Goal: Transaction & Acquisition: Purchase product/service

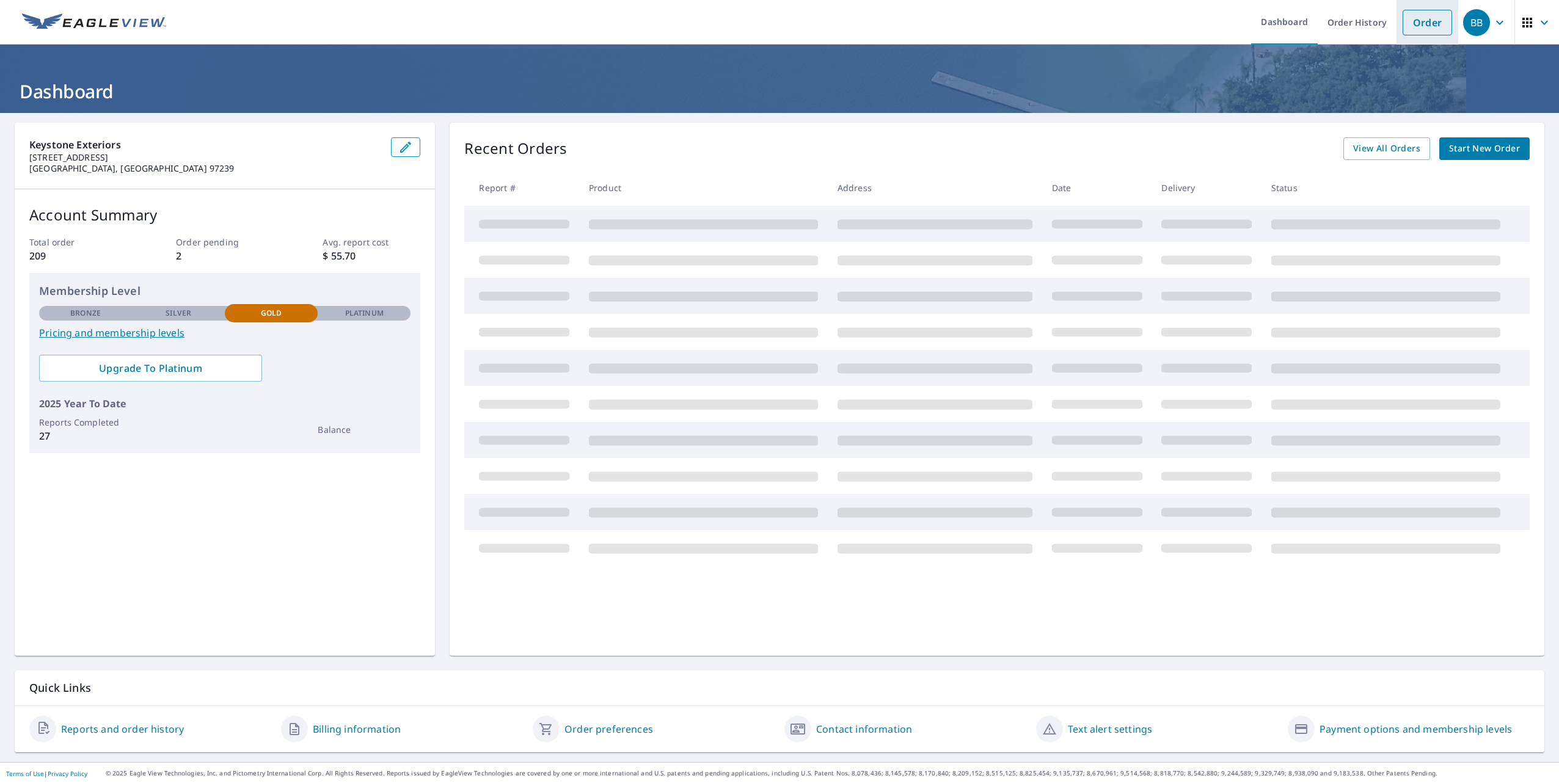
click at [1403, 20] on link "Order" at bounding box center [1427, 22] width 49 height 26
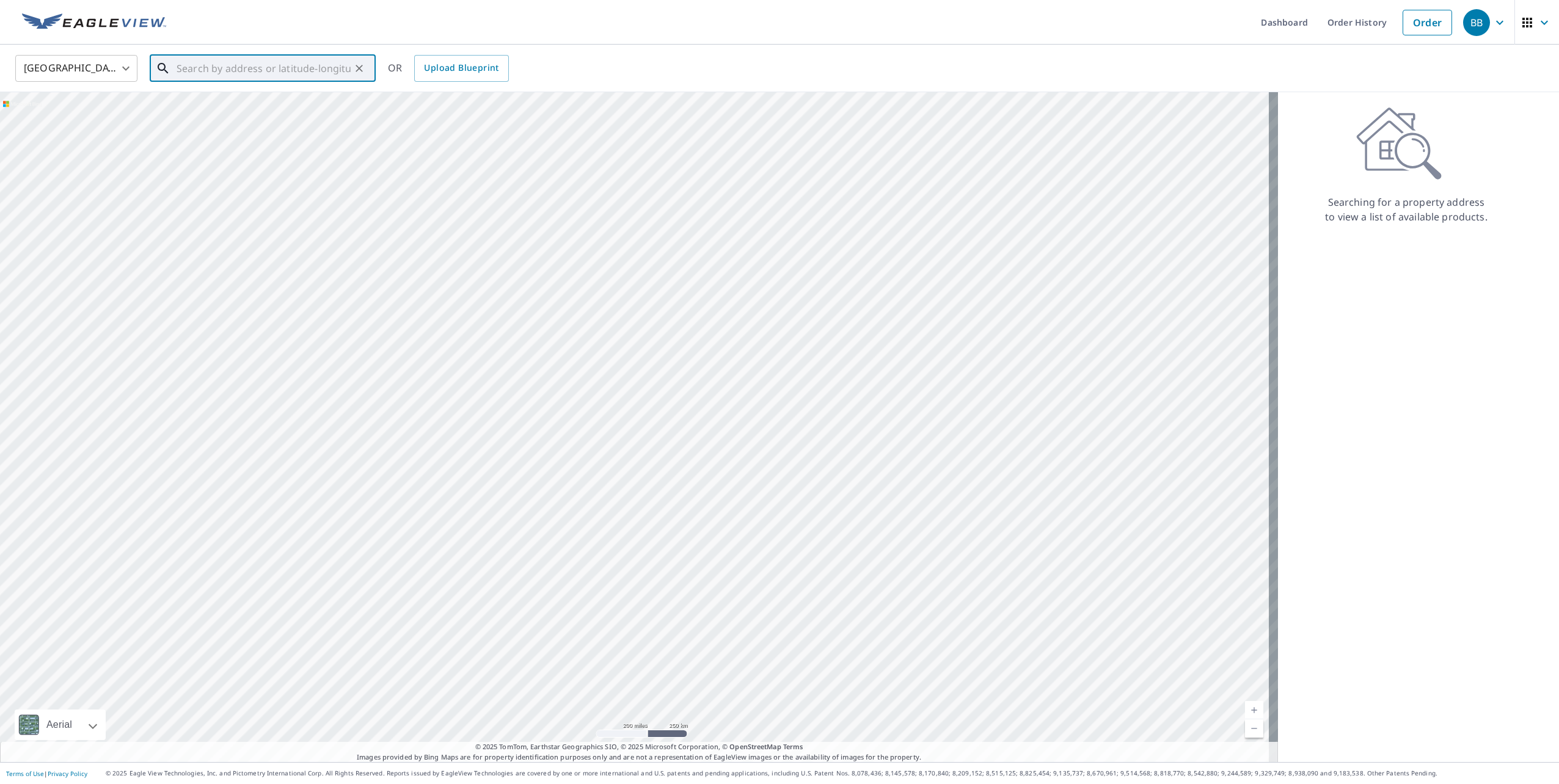
click at [268, 70] on input "text" at bounding box center [264, 68] width 174 height 34
click at [218, 88] on ul "[STREET_ADDRESS][PERSON_NAME]" at bounding box center [263, 110] width 226 height 51
click at [229, 111] on p "[PERSON_NAME], CA 95917" at bounding box center [270, 117] width 192 height 12
type input "[STREET_ADDRESS][PERSON_NAME]"
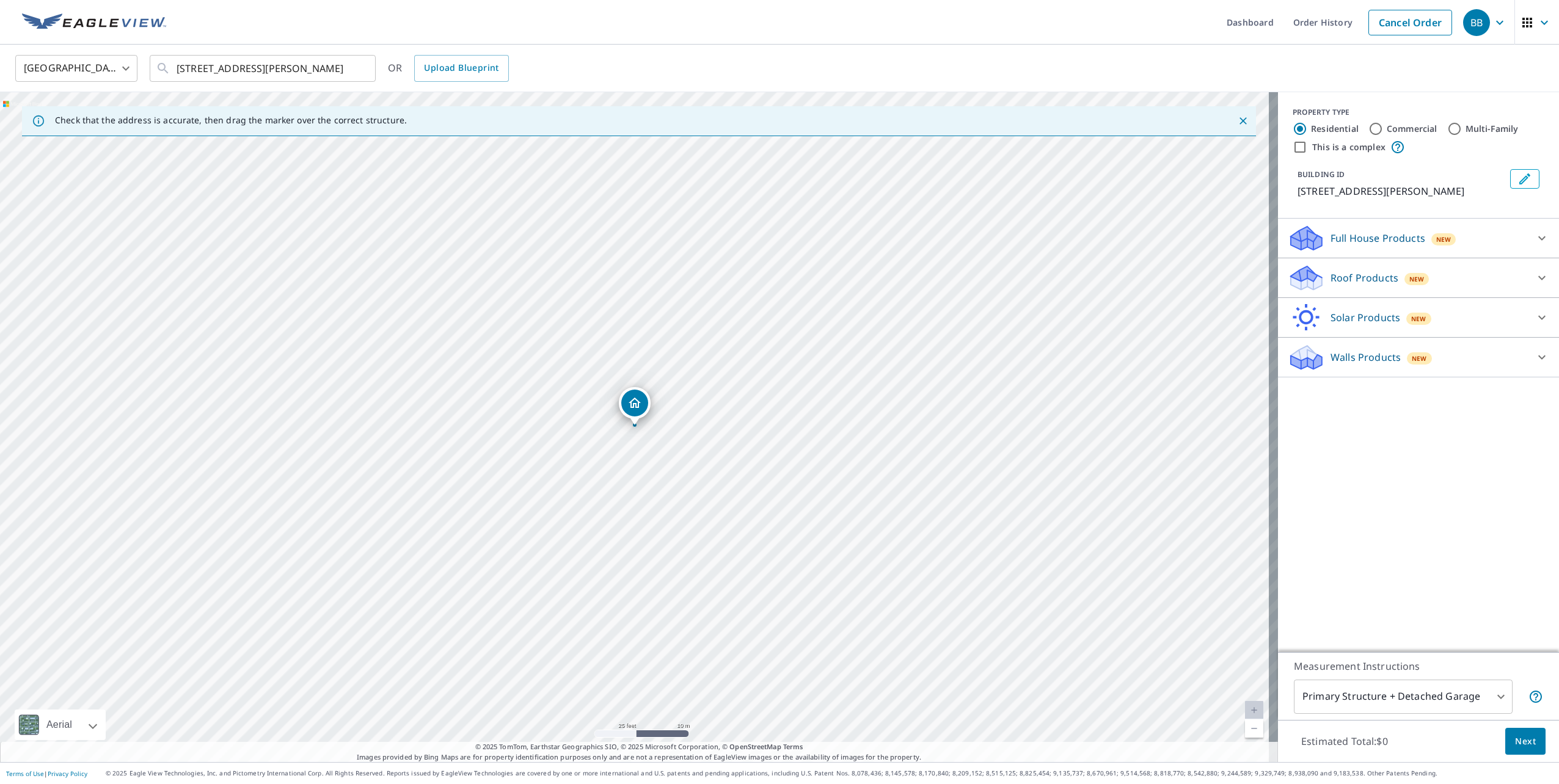
click at [1535, 363] on icon at bounding box center [1542, 357] width 14 height 14
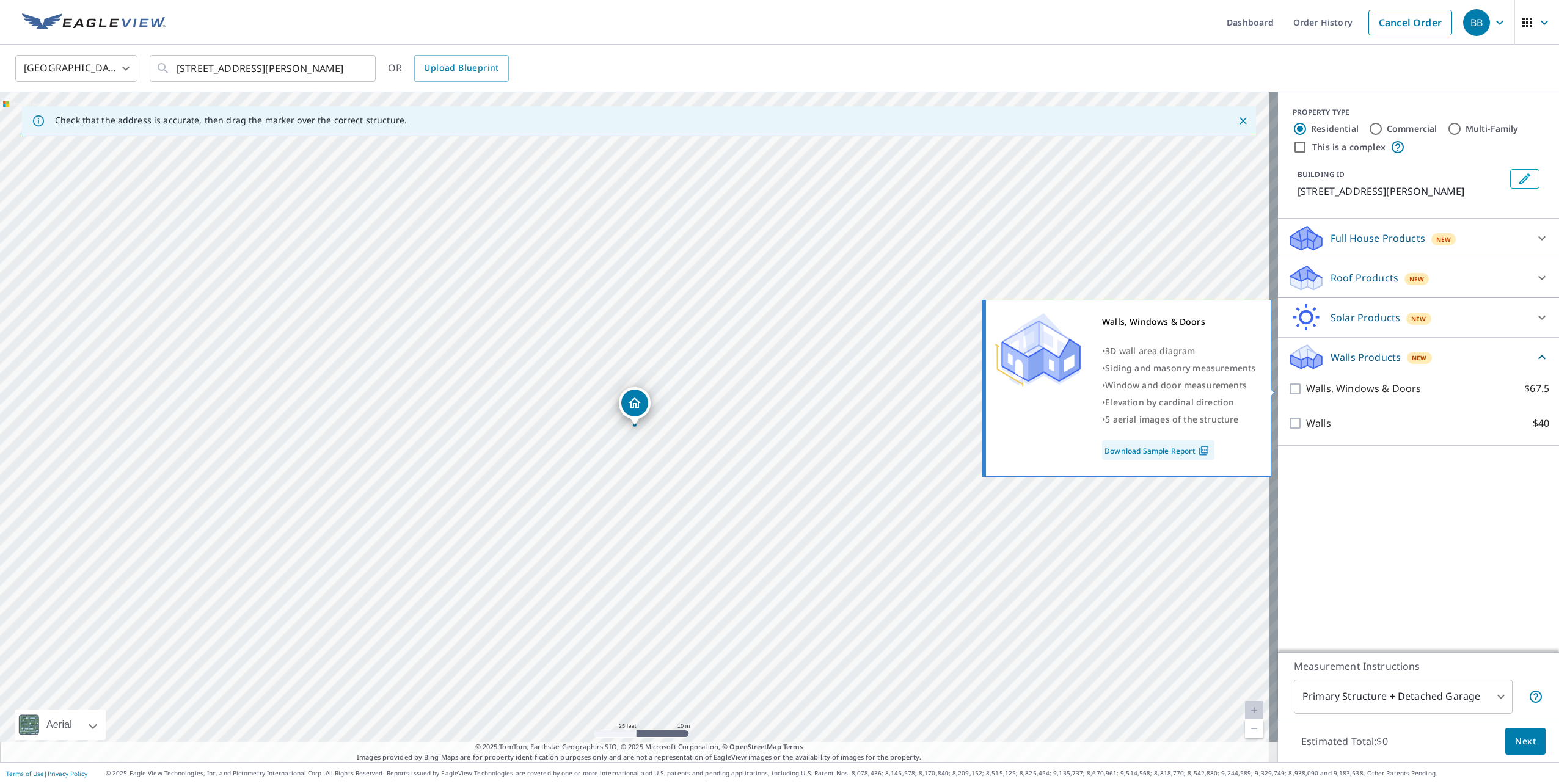
click at [1338, 392] on p "Walls, Windows & Doors" at bounding box center [1364, 388] width 115 height 15
click at [1307, 392] on input "Walls, Windows & Doors $67.5" at bounding box center [1297, 389] width 18 height 14
checkbox input "true"
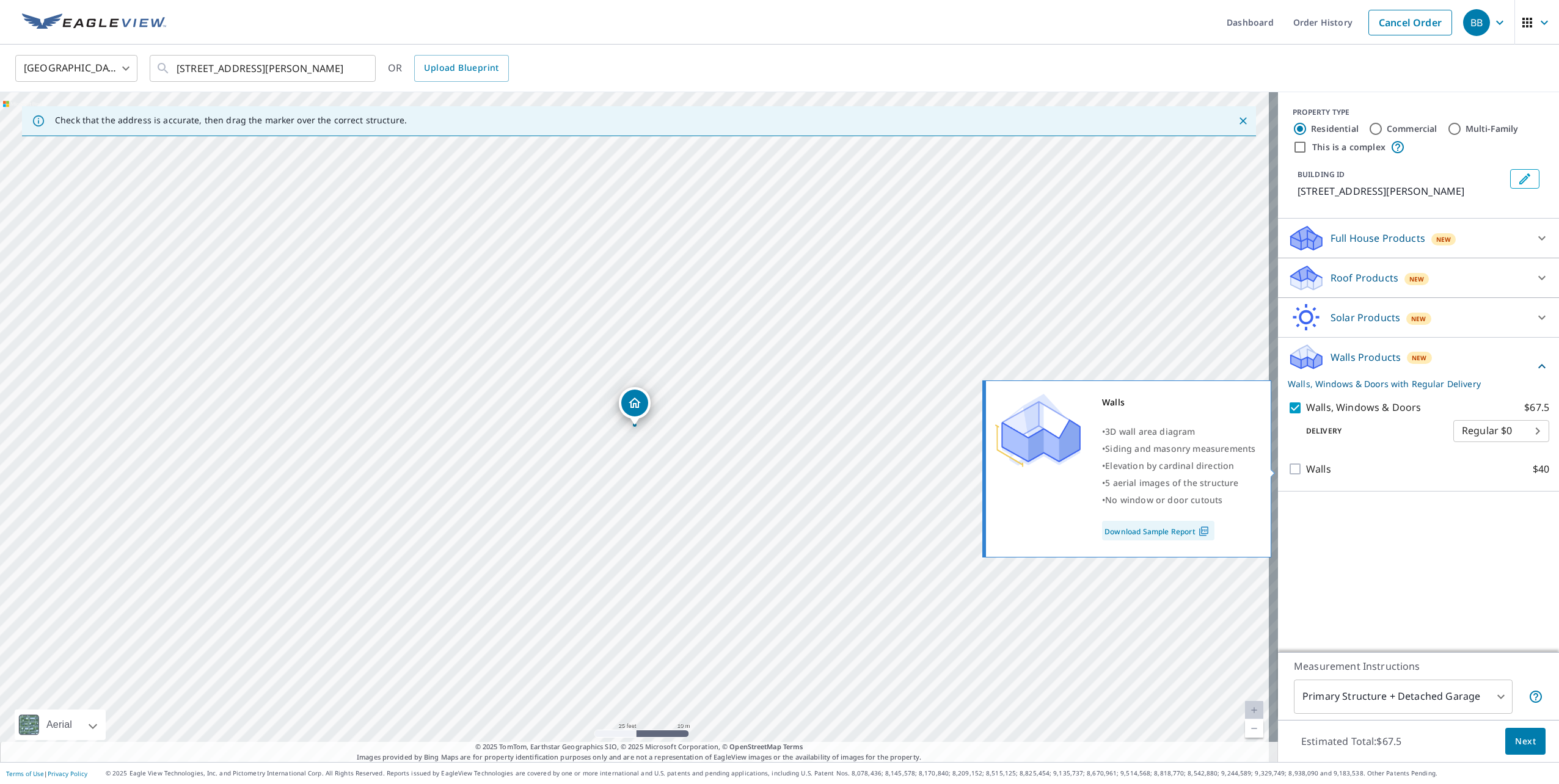
click at [1314, 464] on p "Walls" at bounding box center [1319, 469] width 25 height 15
click at [1307, 464] on input "Walls $40" at bounding box center [1297, 469] width 18 height 14
checkbox input "true"
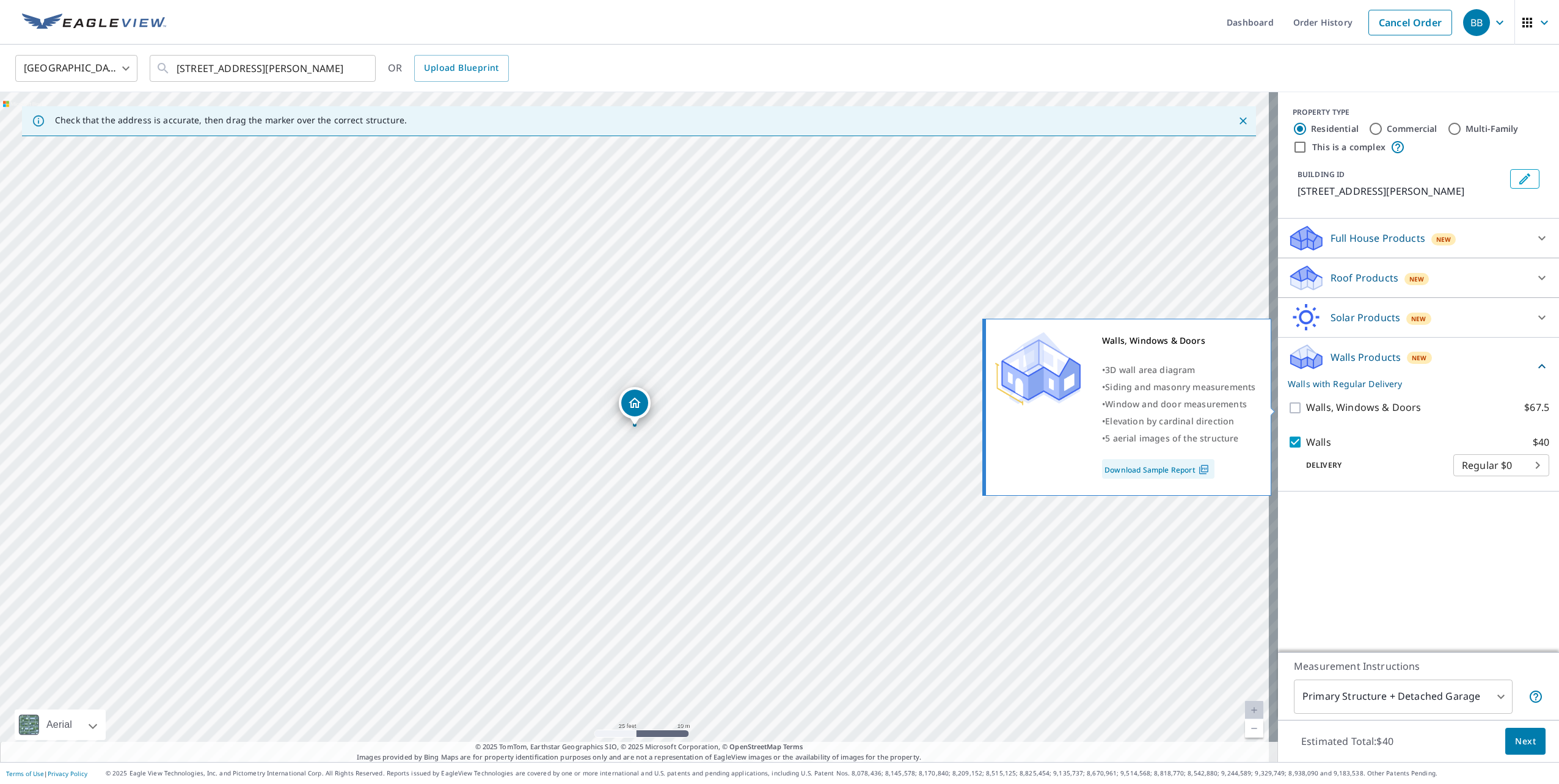
click at [1317, 405] on p "Walls, Windows & Doors" at bounding box center [1364, 407] width 115 height 15
click at [1307, 405] on input "Walls, Windows & Doors $67.5" at bounding box center [1297, 408] width 18 height 14
checkbox input "true"
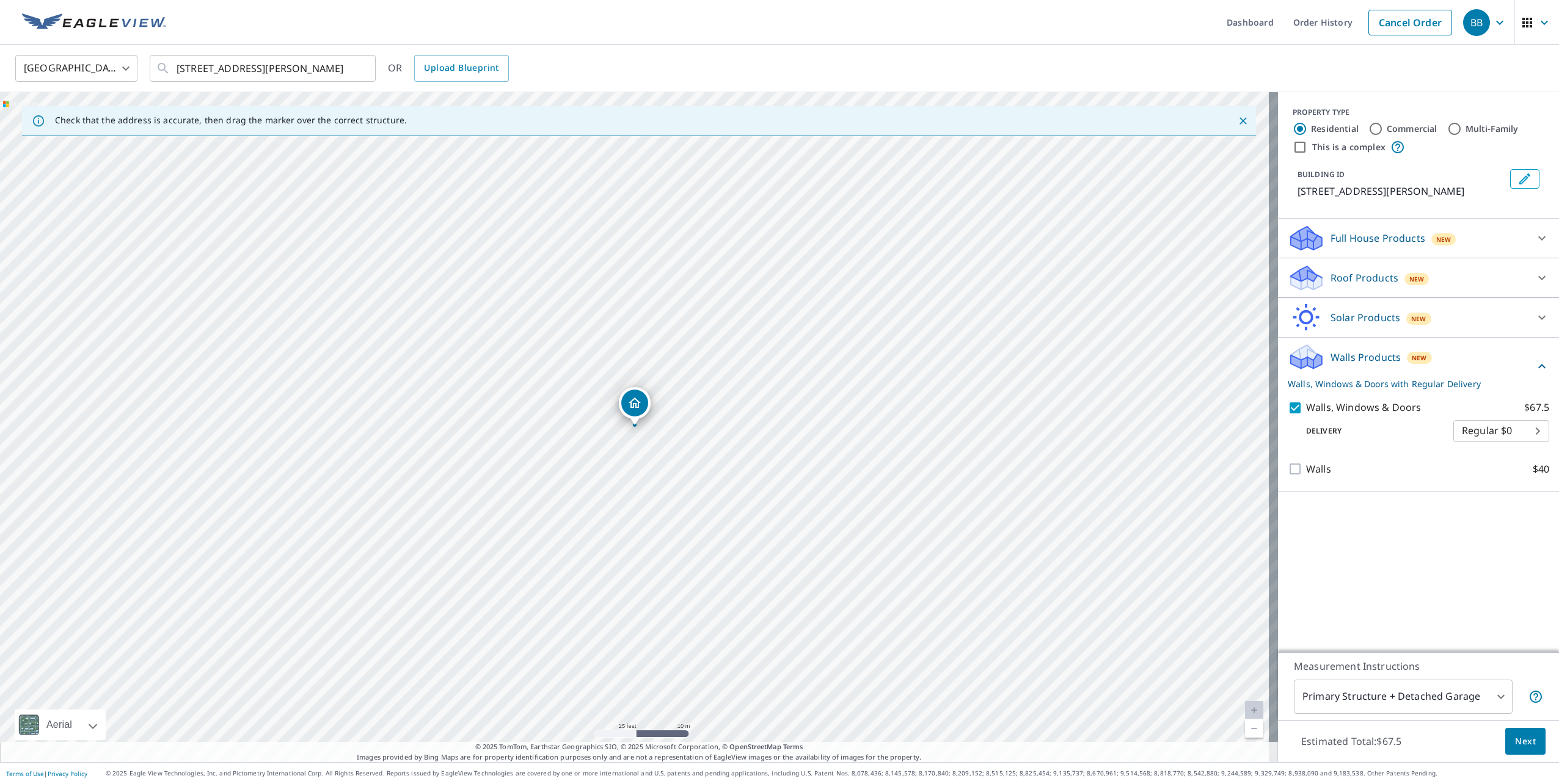
click at [1500, 426] on body "BB BB Dashboard Order History Cancel Order BB [GEOGRAPHIC_DATA] US ​ [STREET_AD…" at bounding box center [779, 392] width 1559 height 784
click at [1500, 428] on ul "Regular $0" at bounding box center [1493, 429] width 96 height 32
click at [1318, 460] on div at bounding box center [779, 392] width 1559 height 784
drag, startPoint x: 1294, startPoint y: 479, endPoint x: 1326, endPoint y: 470, distance: 33.2
click at [1294, 478] on div "Walls $40" at bounding box center [1419, 469] width 262 height 35
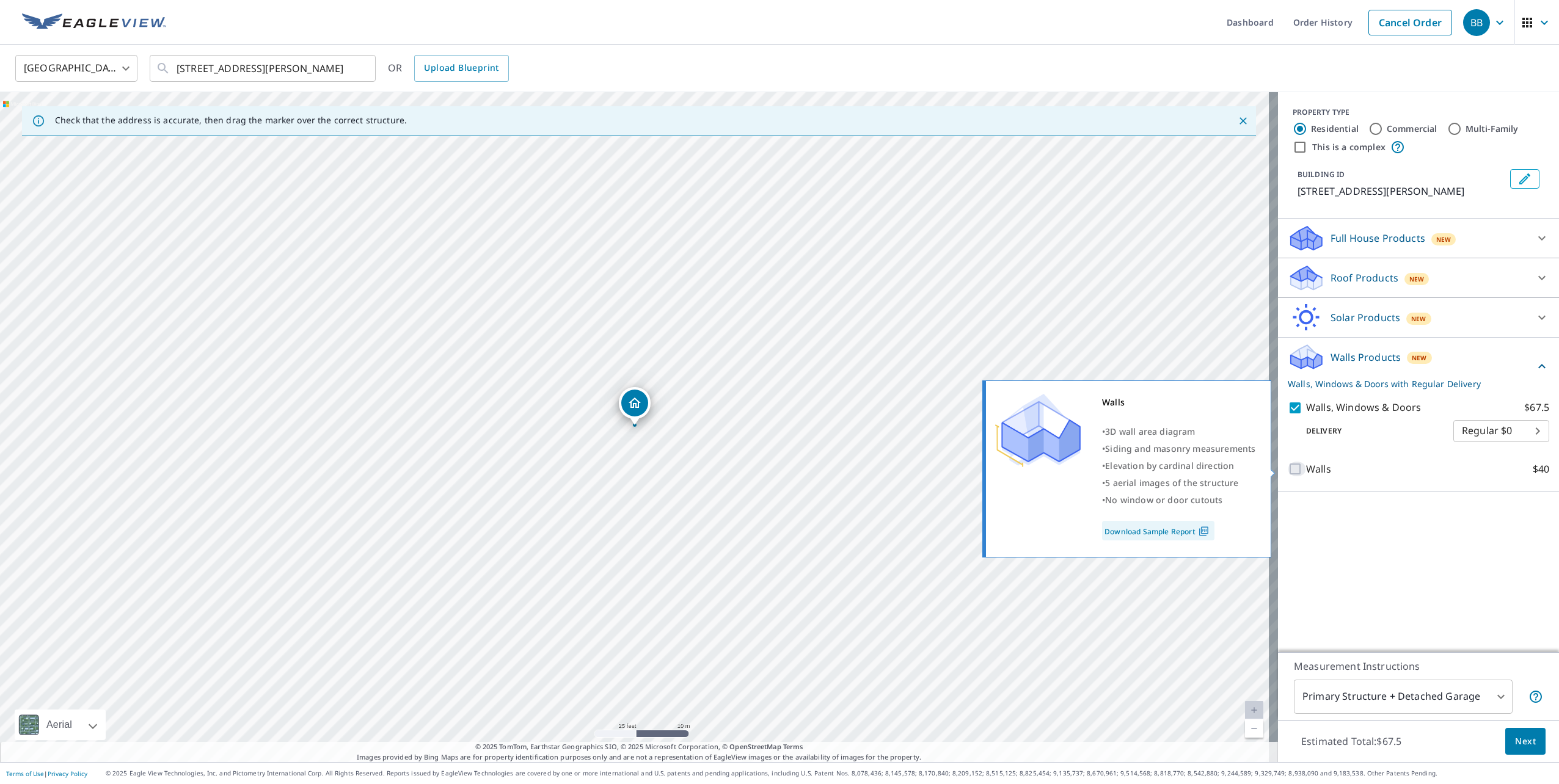
click at [1288, 474] on input "Walls $40" at bounding box center [1297, 469] width 18 height 14
checkbox input "true"
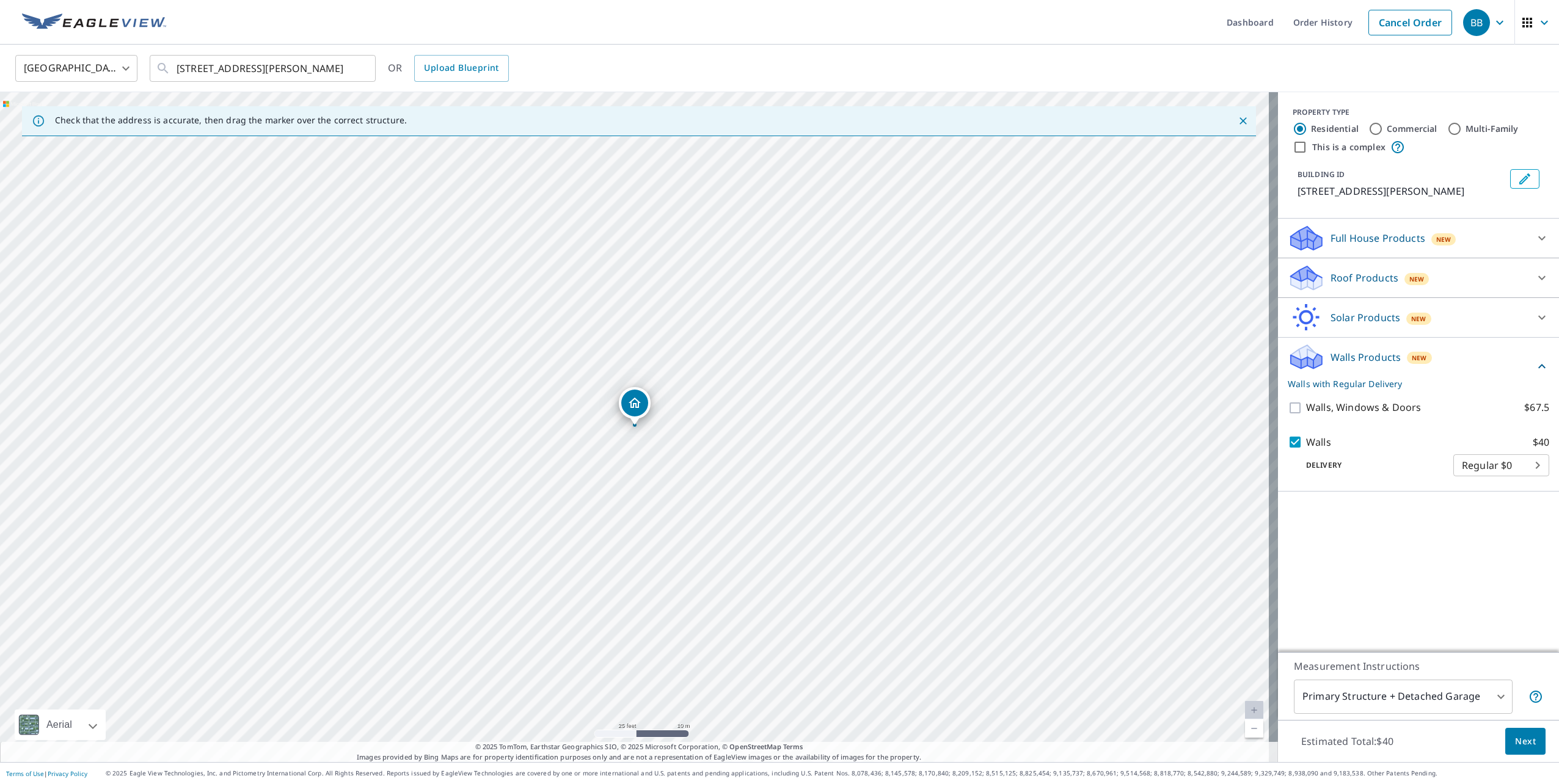
click at [1506, 463] on body "BB BB Dashboard Order History Cancel Order BB [GEOGRAPHIC_DATA] US ​ [STREET_AD…" at bounding box center [779, 392] width 1559 height 784
click at [1297, 440] on div at bounding box center [779, 392] width 1559 height 784
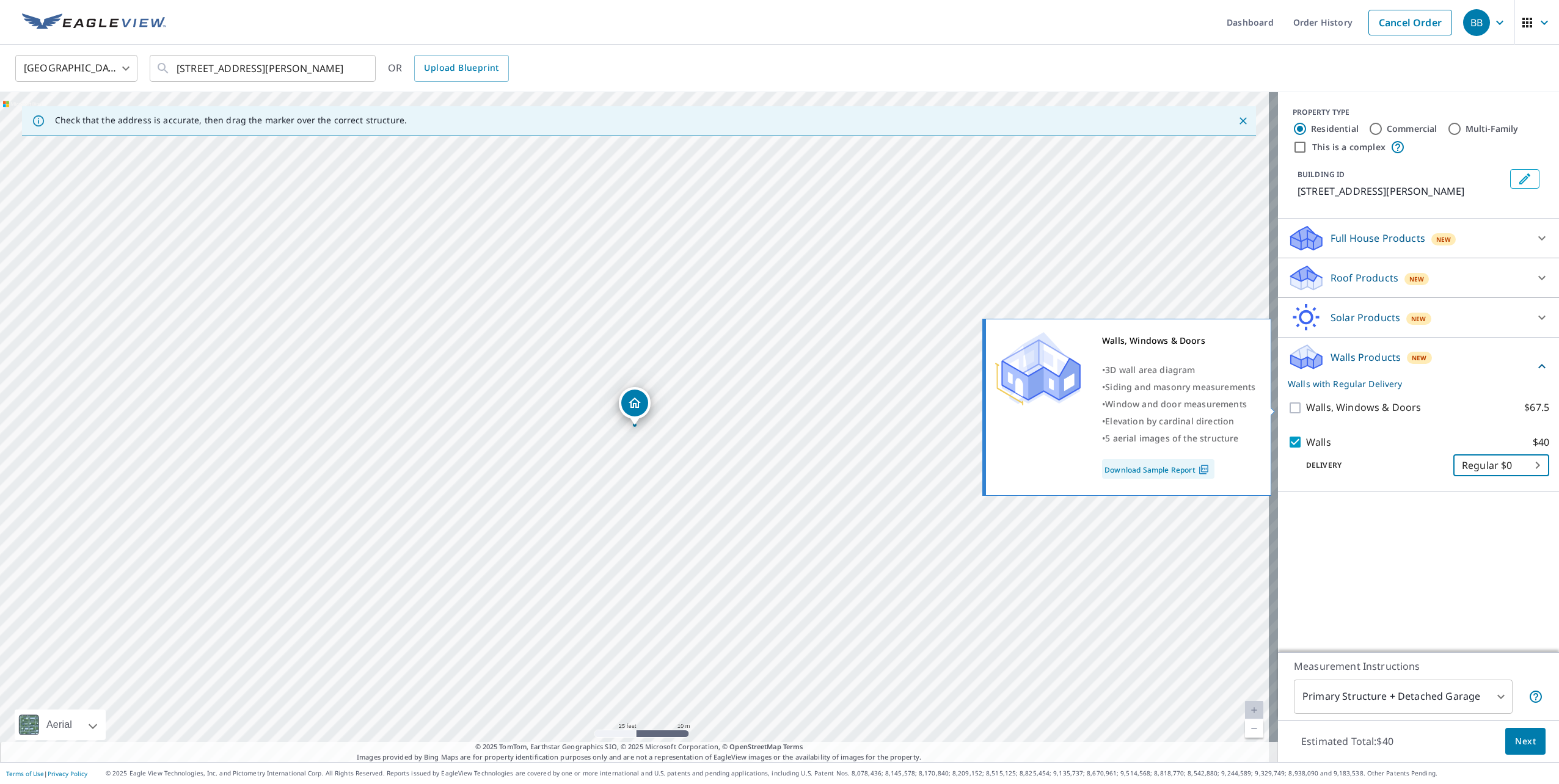
click at [1291, 407] on input "Walls, Windows & Doors $67.5" at bounding box center [1297, 408] width 18 height 14
checkbox input "true"
checkbox input "false"
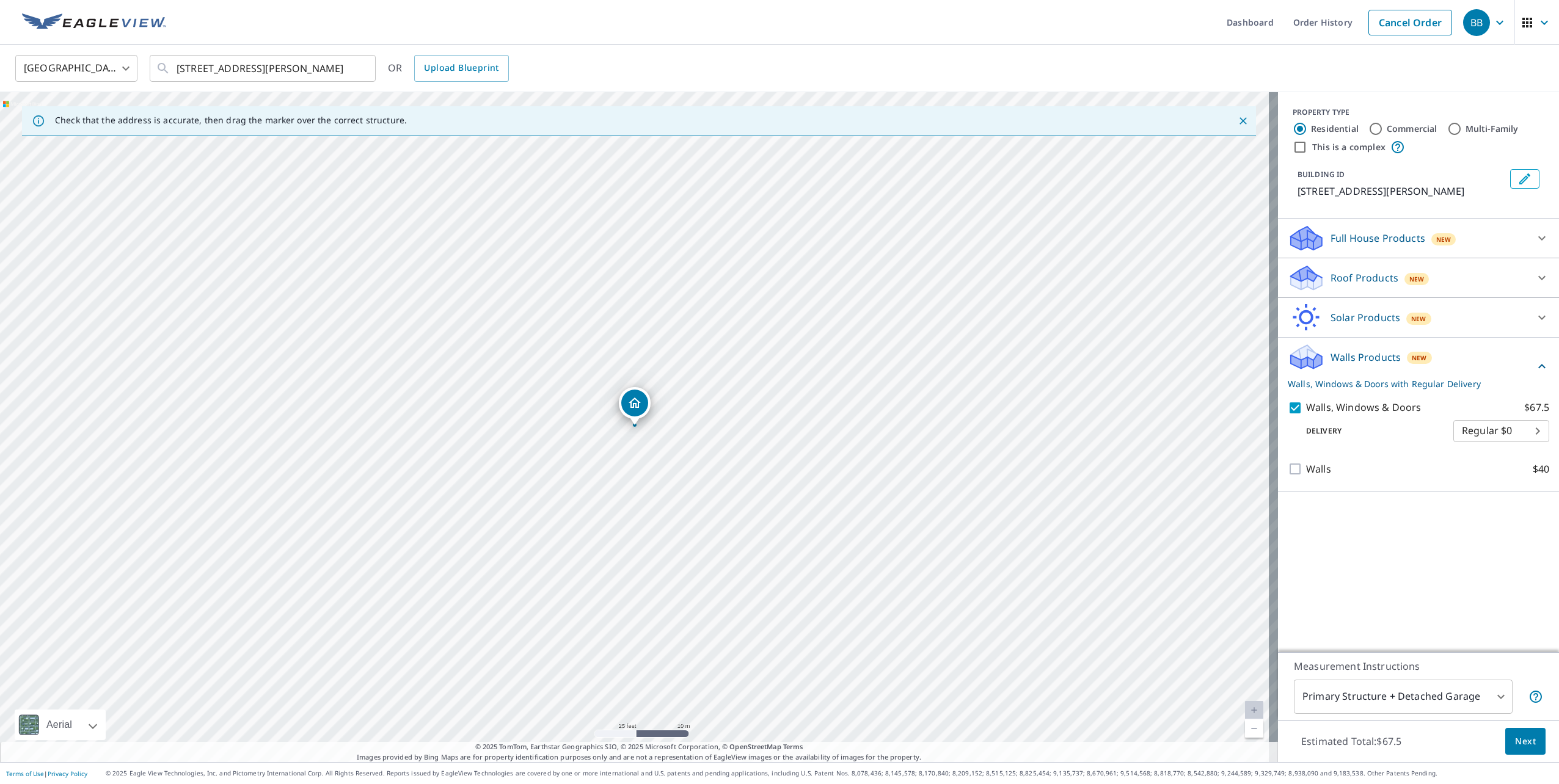
click at [1519, 737] on span "Next" at bounding box center [1525, 741] width 21 height 15
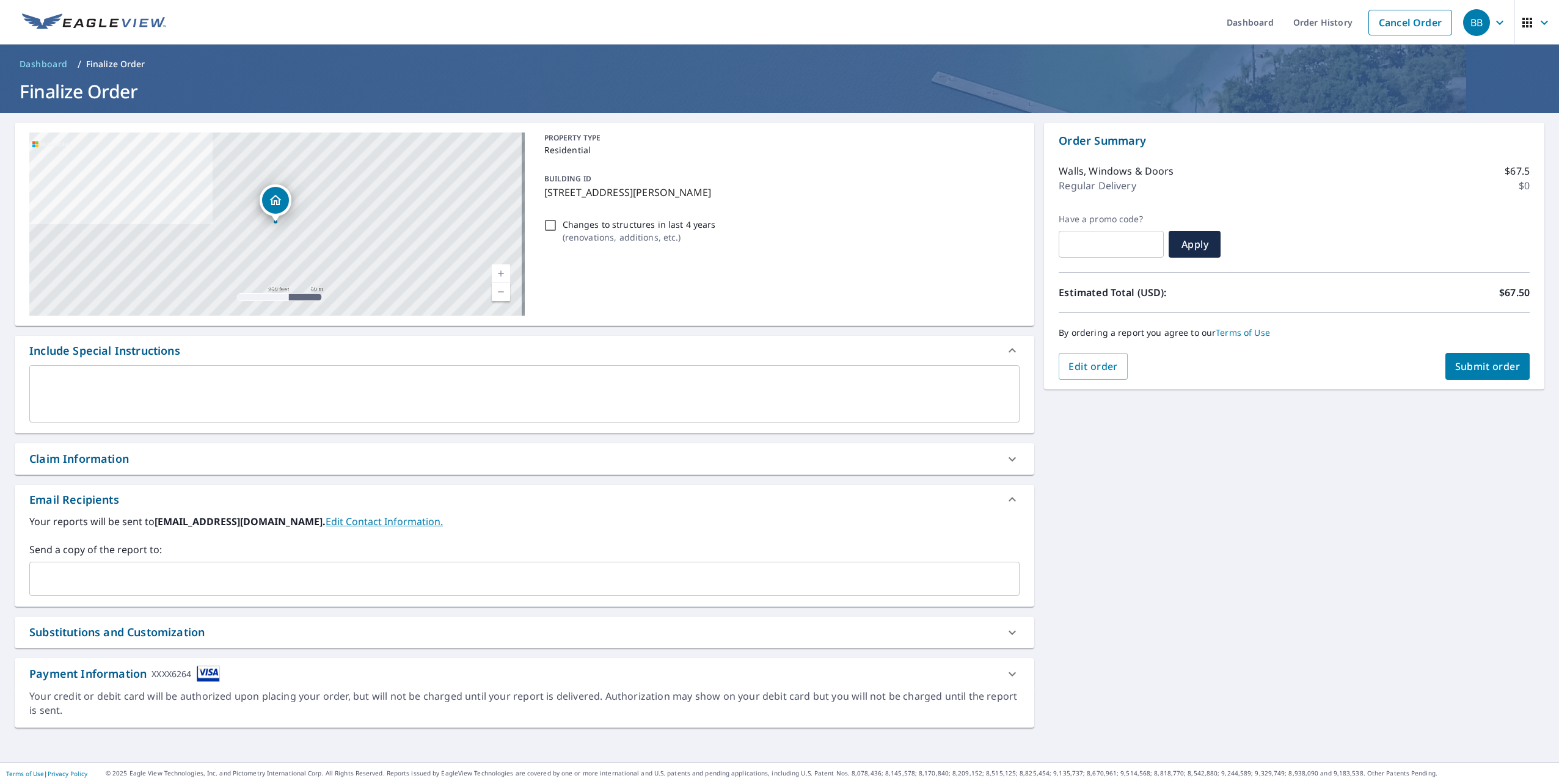
click at [168, 575] on input "text" at bounding box center [516, 578] width 961 height 23
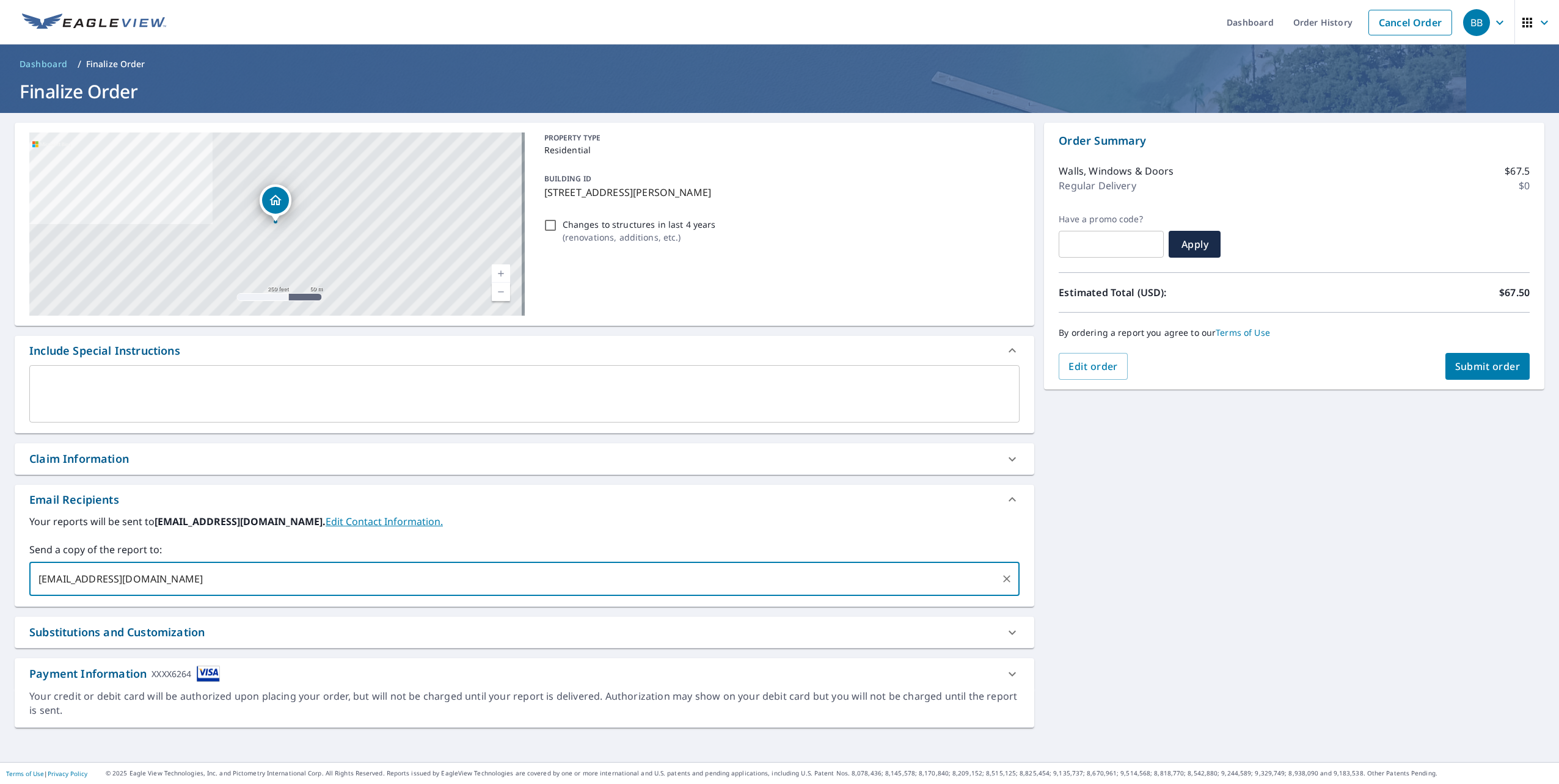
type input "[EMAIL_ADDRESS][DOMAIN_NAME]"
click at [1482, 373] on button "Submit order" at bounding box center [1487, 366] width 85 height 27
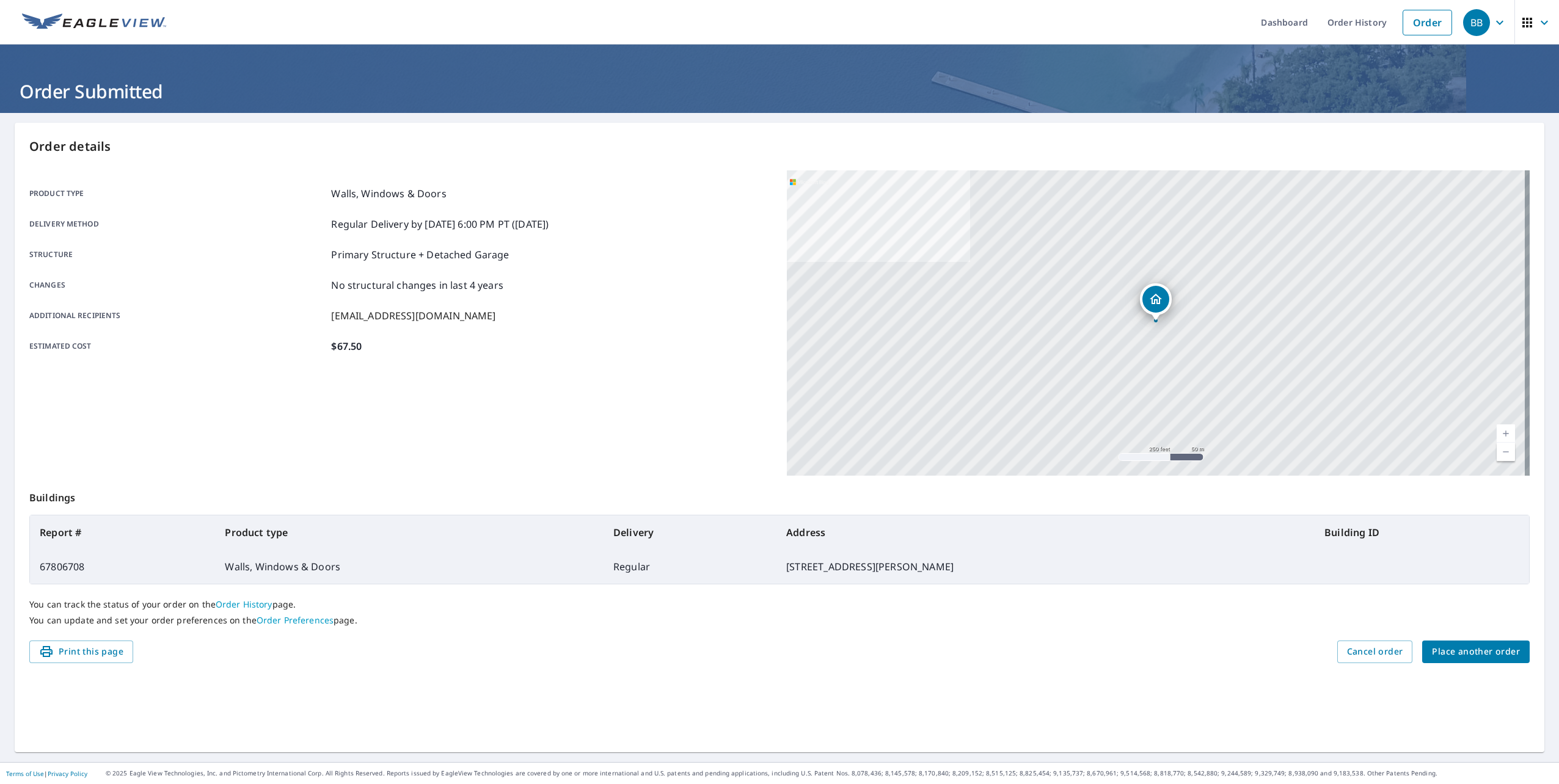
click at [98, 26] on img at bounding box center [93, 22] width 144 height 18
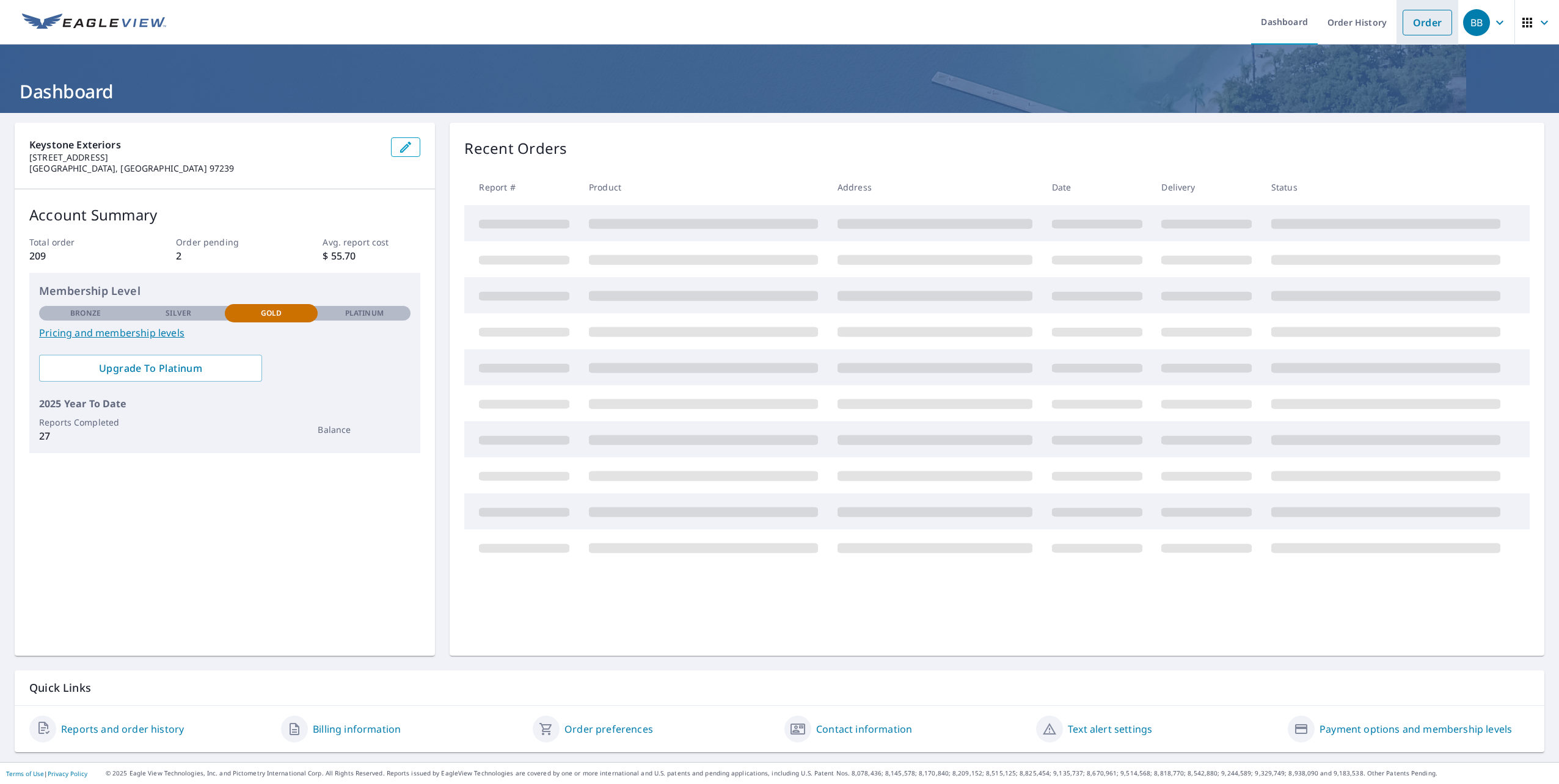
click at [1424, 21] on link "Order" at bounding box center [1427, 22] width 49 height 26
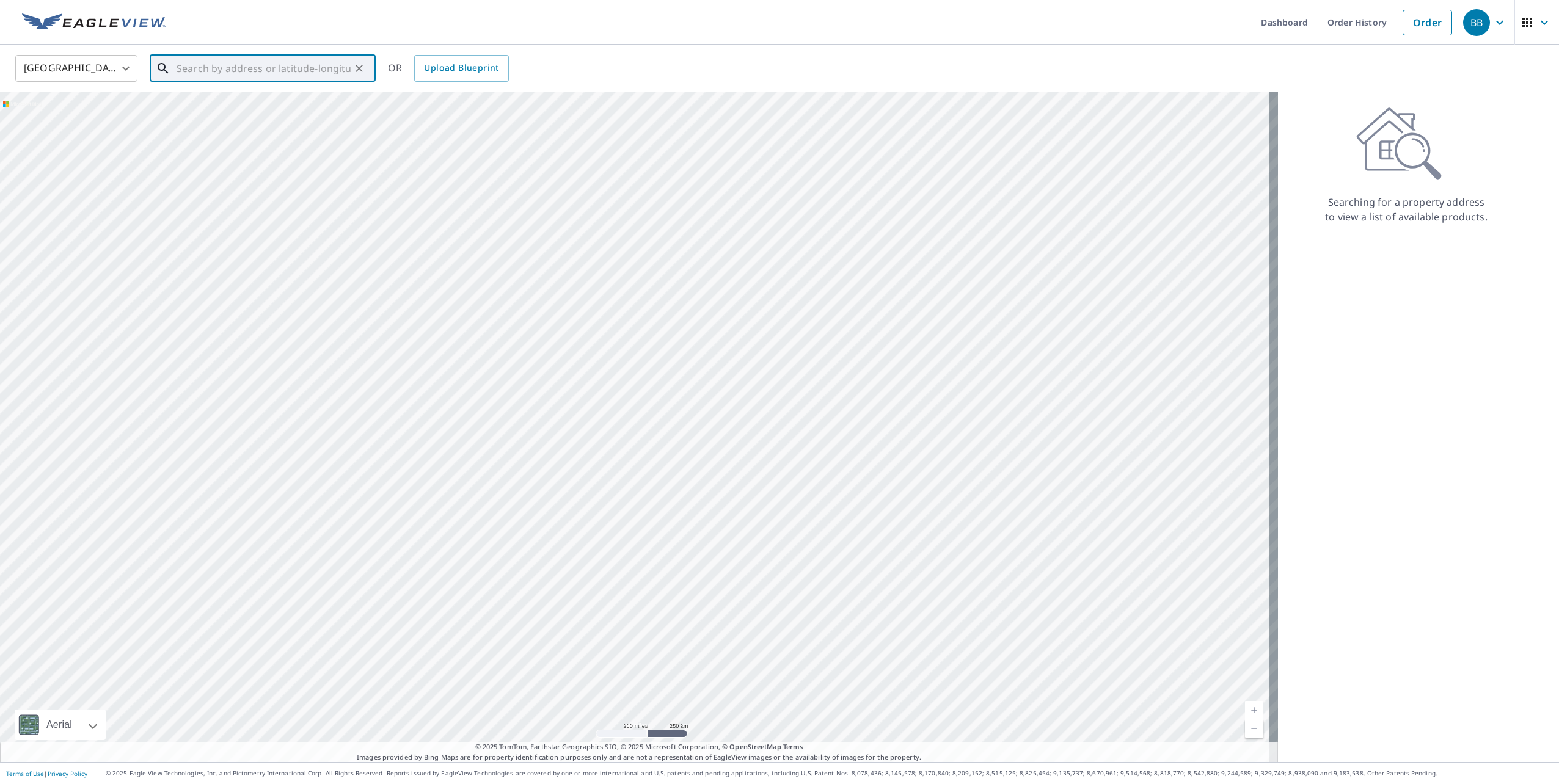
click at [282, 64] on input "text" at bounding box center [264, 68] width 174 height 34
click at [272, 143] on span "[STREET_ADDRESS]" at bounding box center [270, 145] width 192 height 14
type input "[STREET_ADDRESS]"
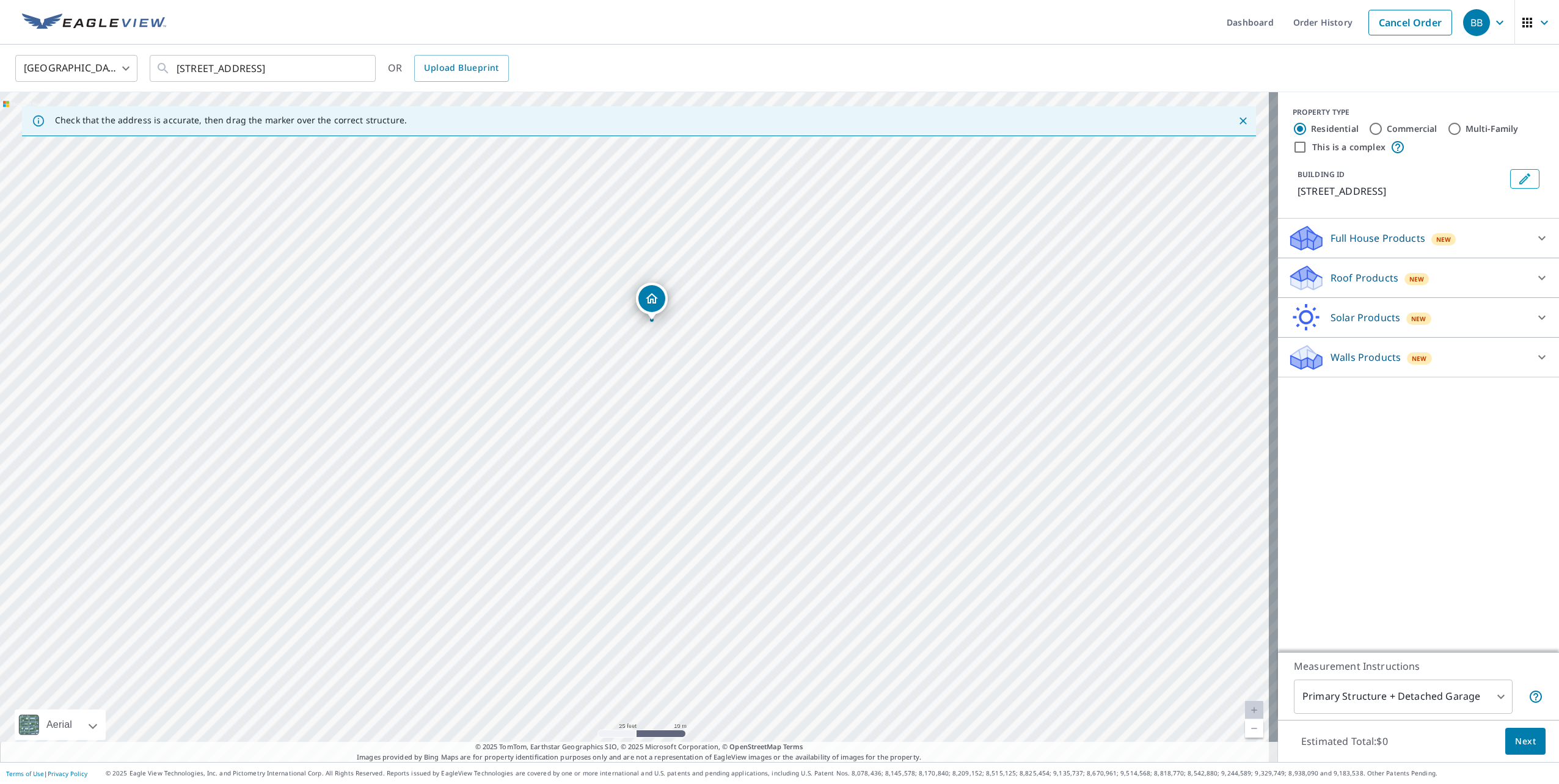
drag, startPoint x: 642, startPoint y: 406, endPoint x: 659, endPoint y: 301, distance: 106.4
click at [1383, 695] on body "BB BB Dashboard Order History Cancel Order BB [GEOGRAPHIC_DATA] US ​ [STREET_AD…" at bounding box center [779, 392] width 1559 height 784
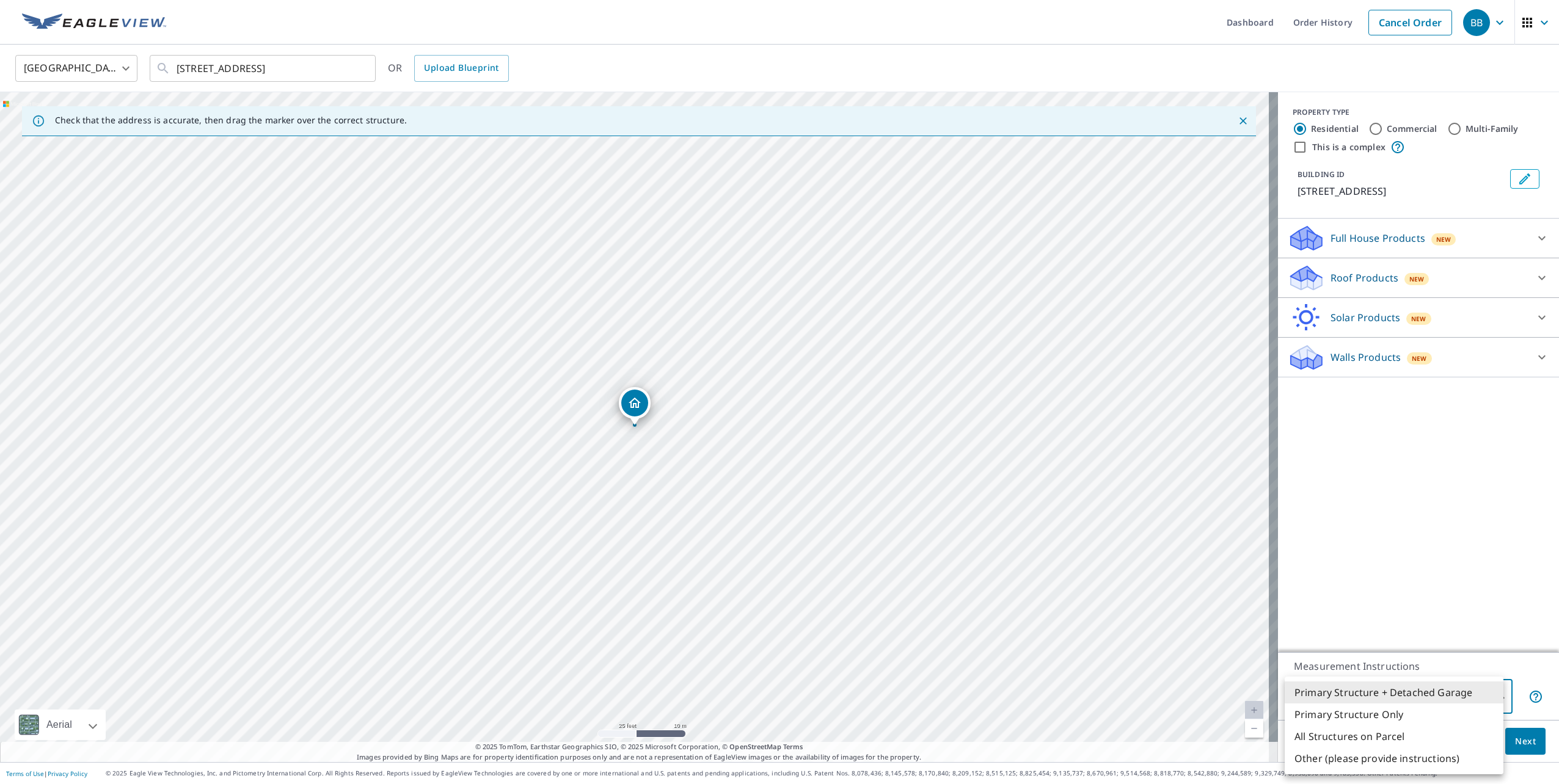
click at [1360, 756] on li "Other (please provide instructions)" at bounding box center [1394, 758] width 219 height 22
type input "5"
click at [1368, 358] on p "Walls Products" at bounding box center [1366, 357] width 70 height 14
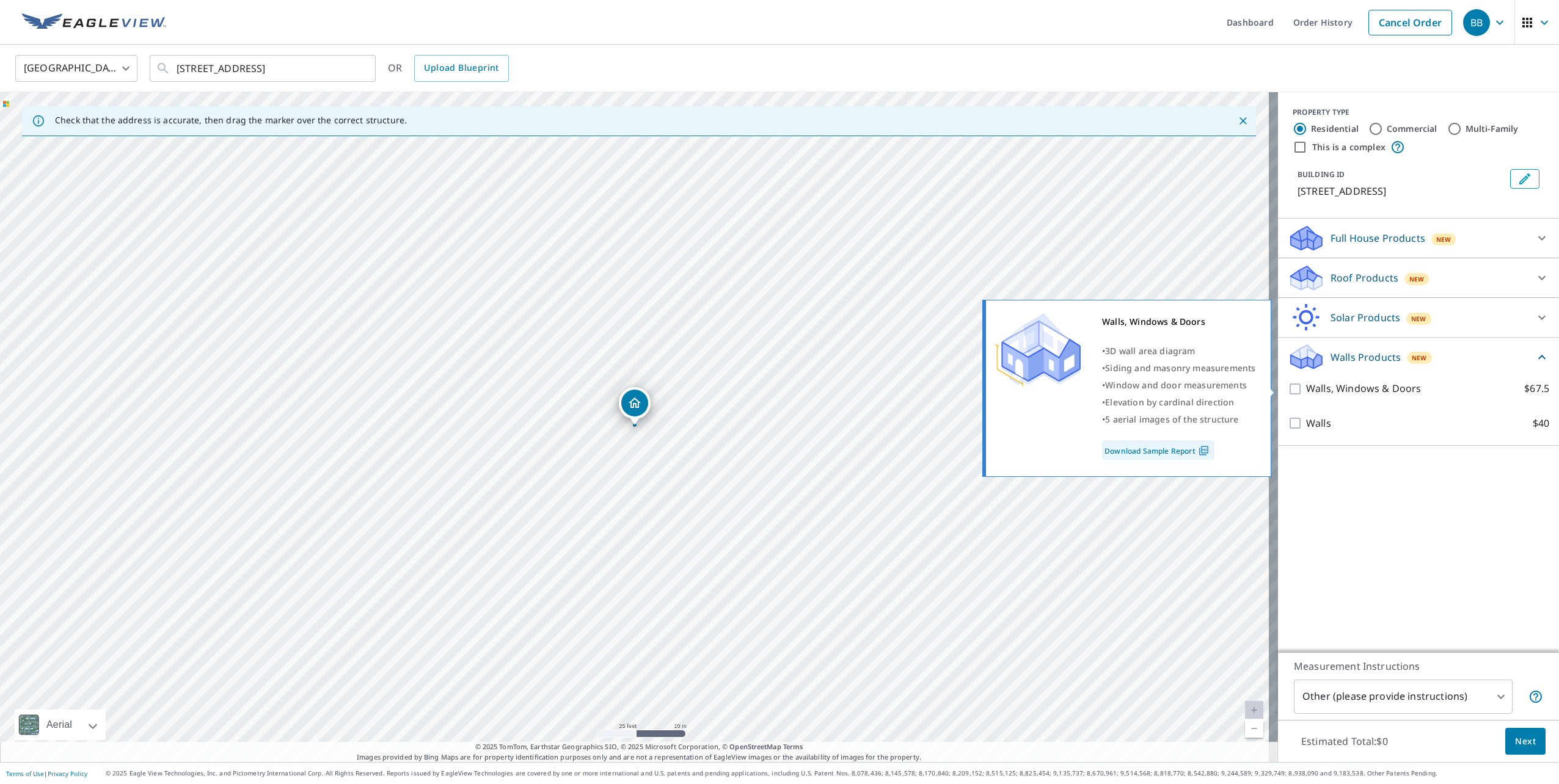
click at [1351, 385] on p "Walls, Windows & Doors" at bounding box center [1364, 388] width 115 height 15
click at [1307, 385] on input "Walls, Windows & Doors $67.5" at bounding box center [1297, 389] width 18 height 14
checkbox input "true"
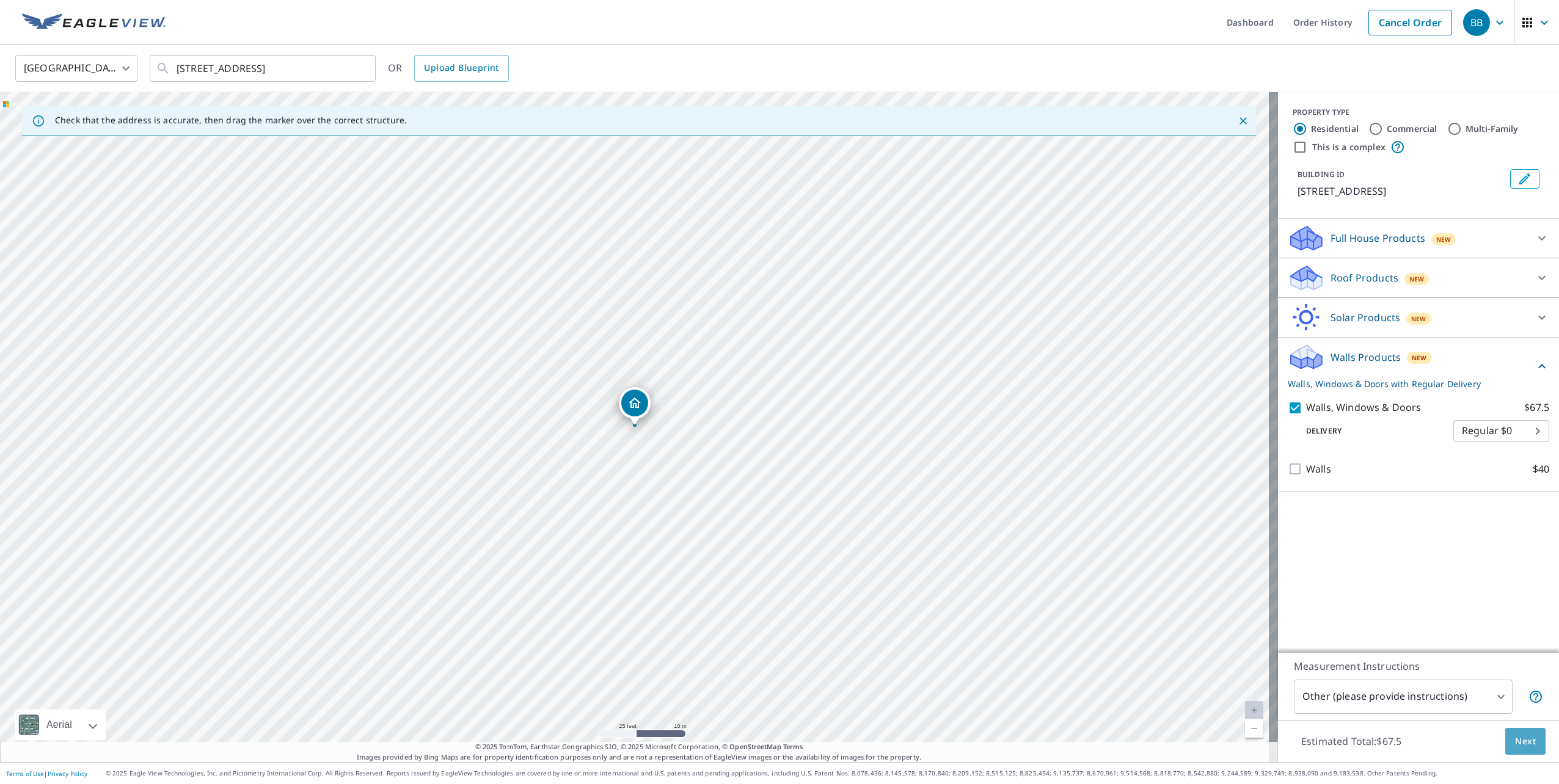
click at [1520, 749] on button "Next" at bounding box center [1525, 742] width 40 height 28
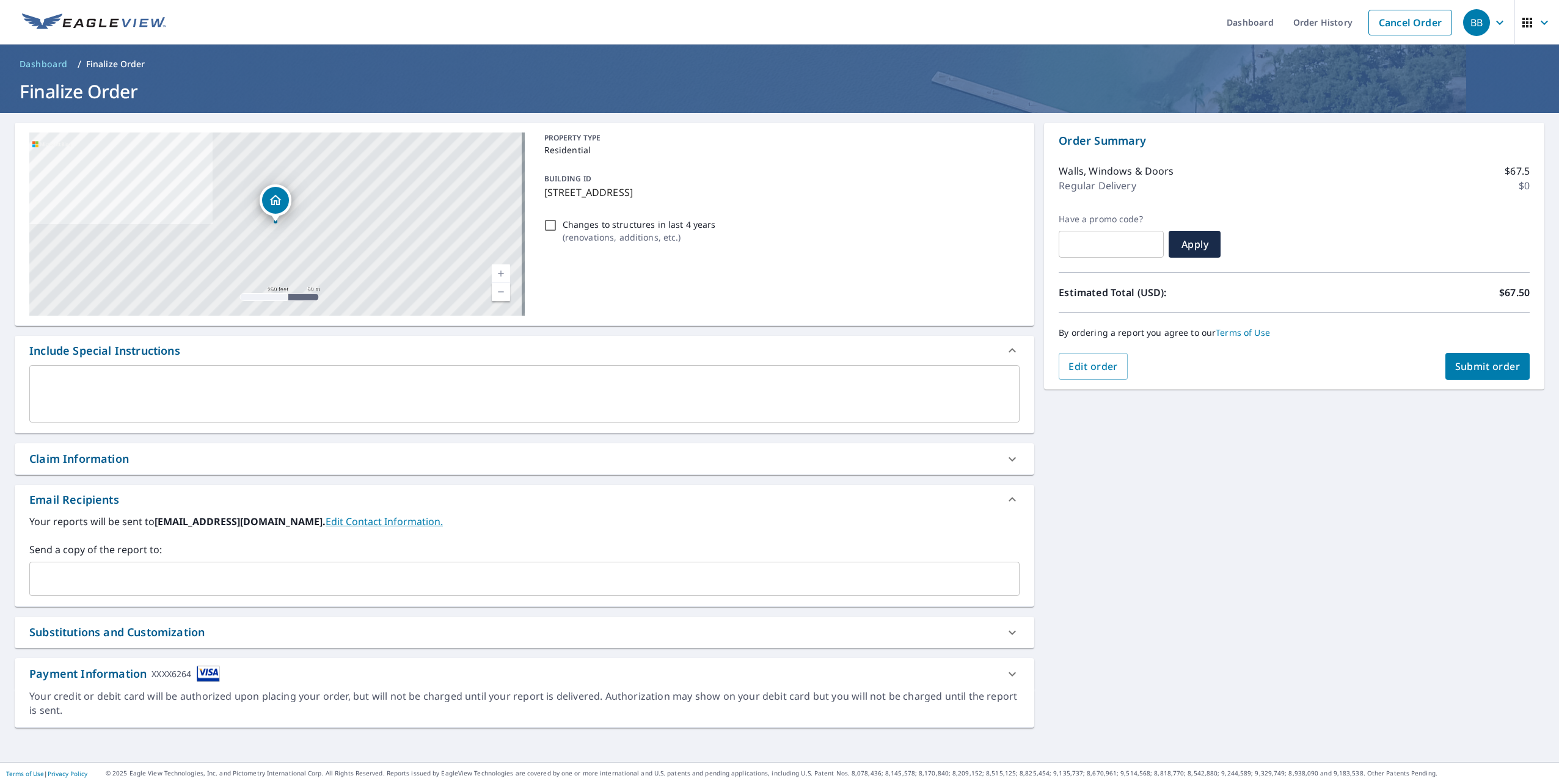
click at [160, 400] on textarea at bounding box center [525, 394] width 973 height 35
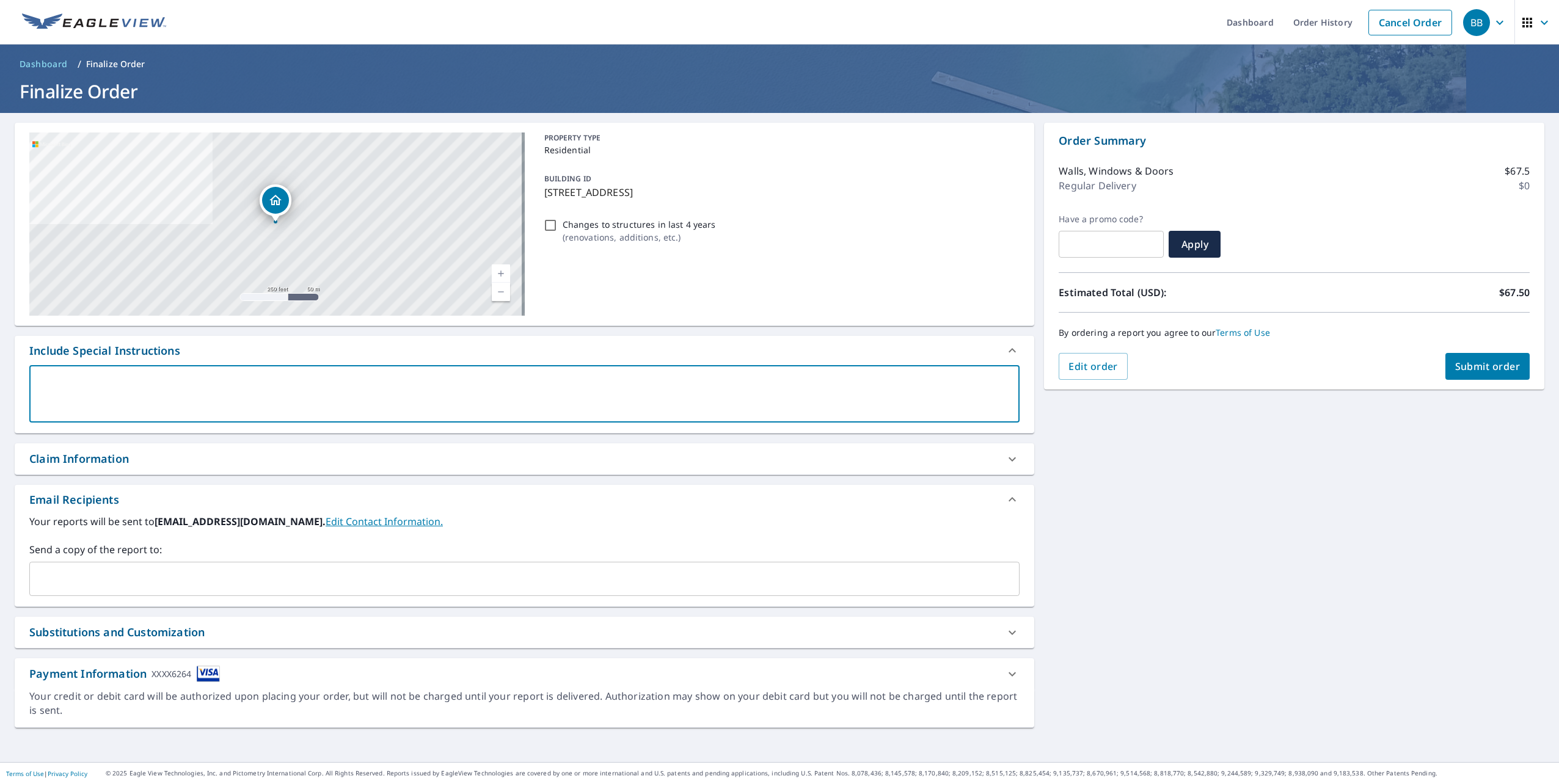
type textarea "O"
type textarea "x"
type textarea "On"
type textarea "x"
type textarea "Onl;"
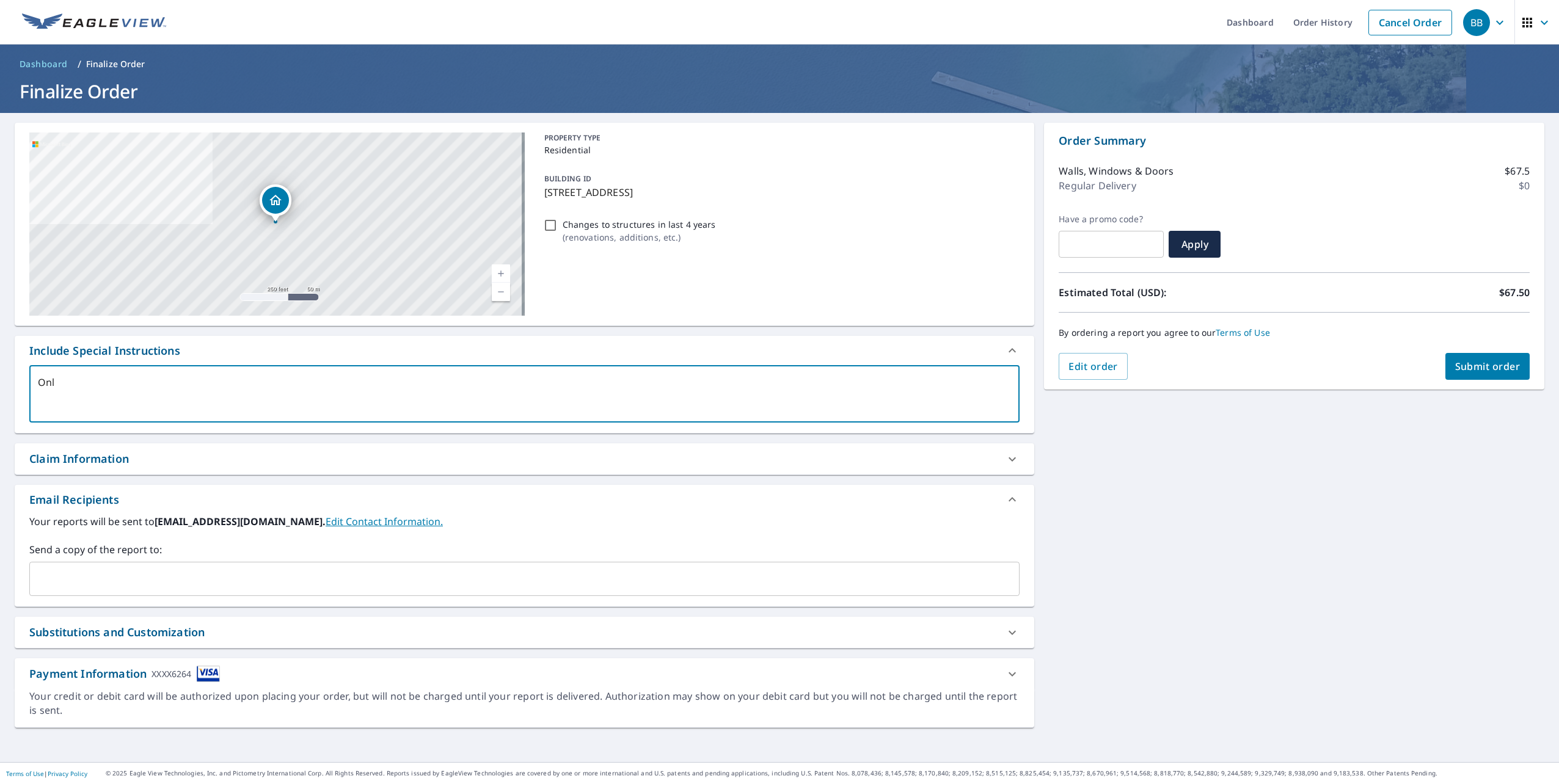
type textarea "x"
type textarea "Onl;y"
type textarea "x"
type textarea "Onl;y"
type textarea "x"
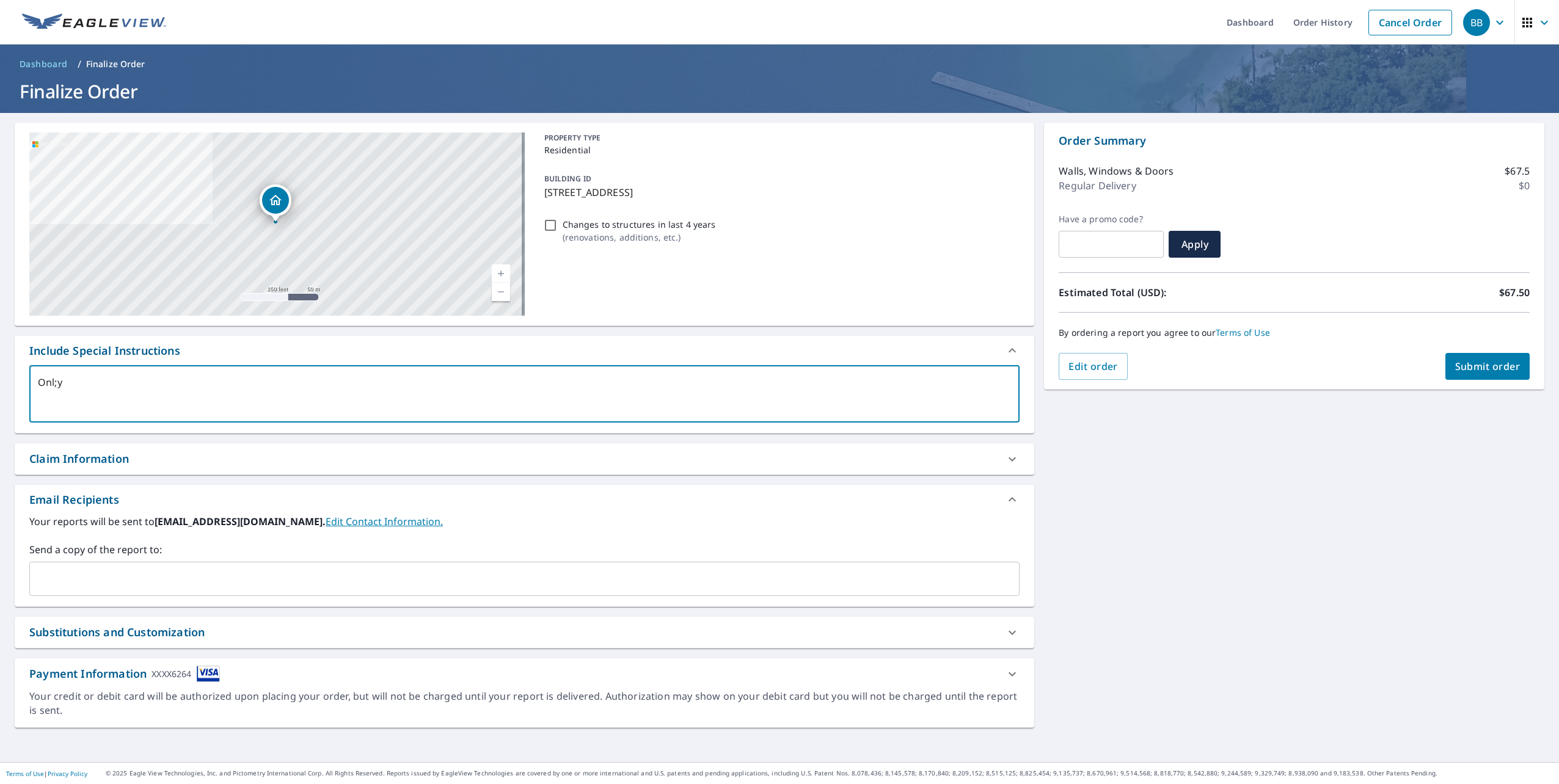
type textarea "Onl;y"
type textarea "x"
type textarea "Onl;"
type textarea "x"
type textarea "Onl"
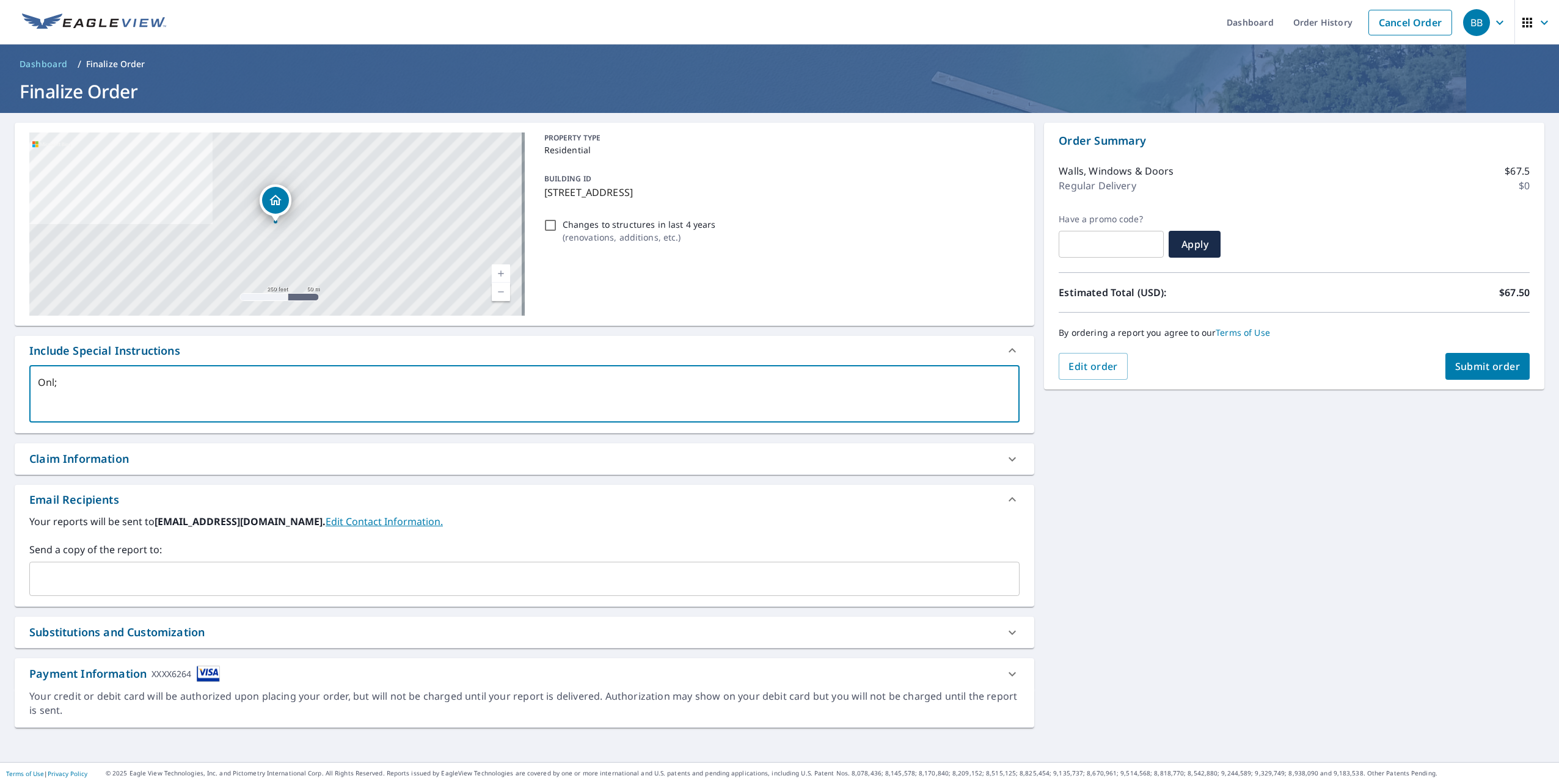
type textarea "x"
type textarea "Only"
type textarea "x"
type textarea "Only"
type textarea "x"
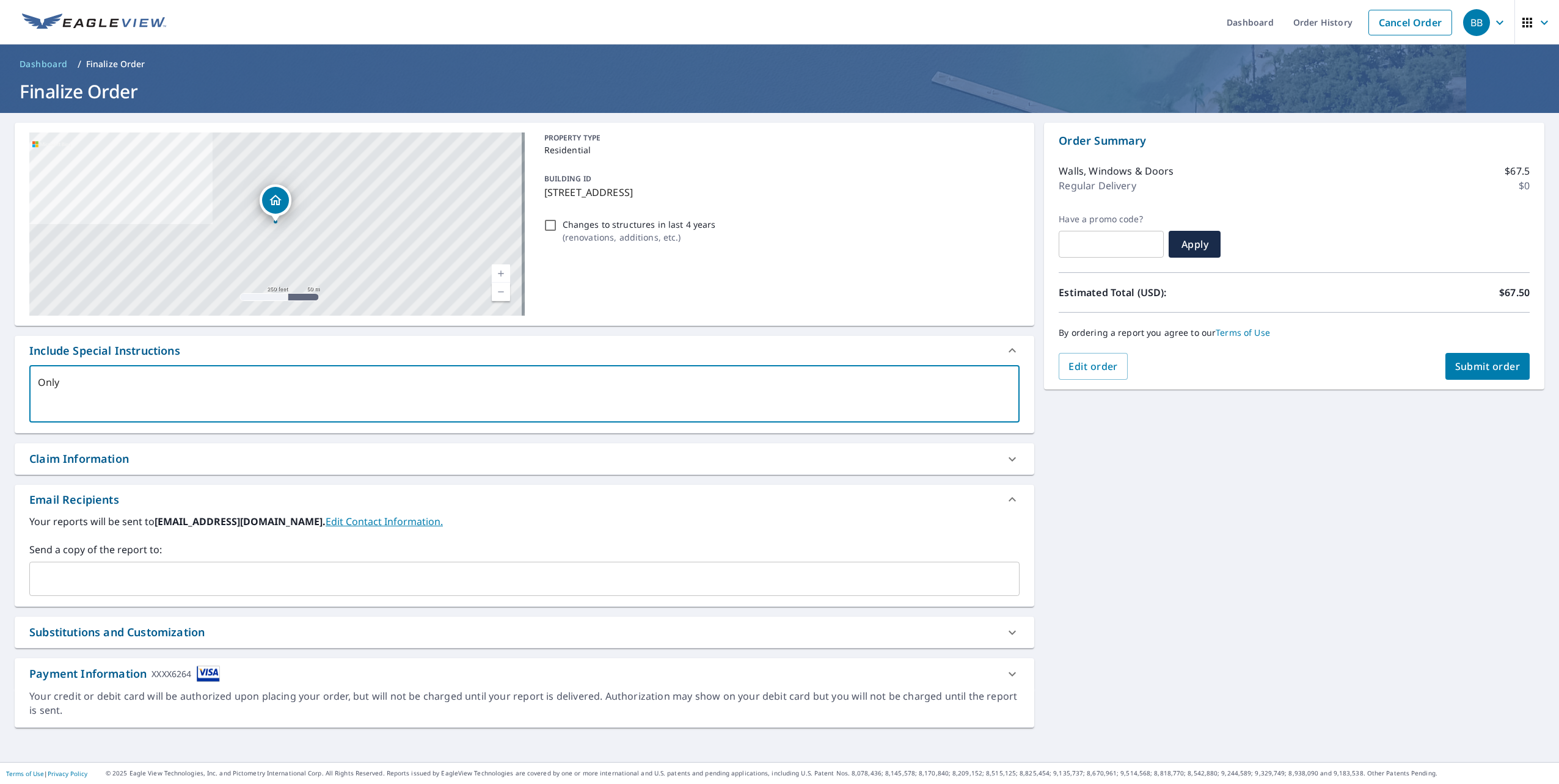
type textarea "Only g"
type textarea "x"
type textarea "Only ga"
type textarea "x"
type textarea "Only gar"
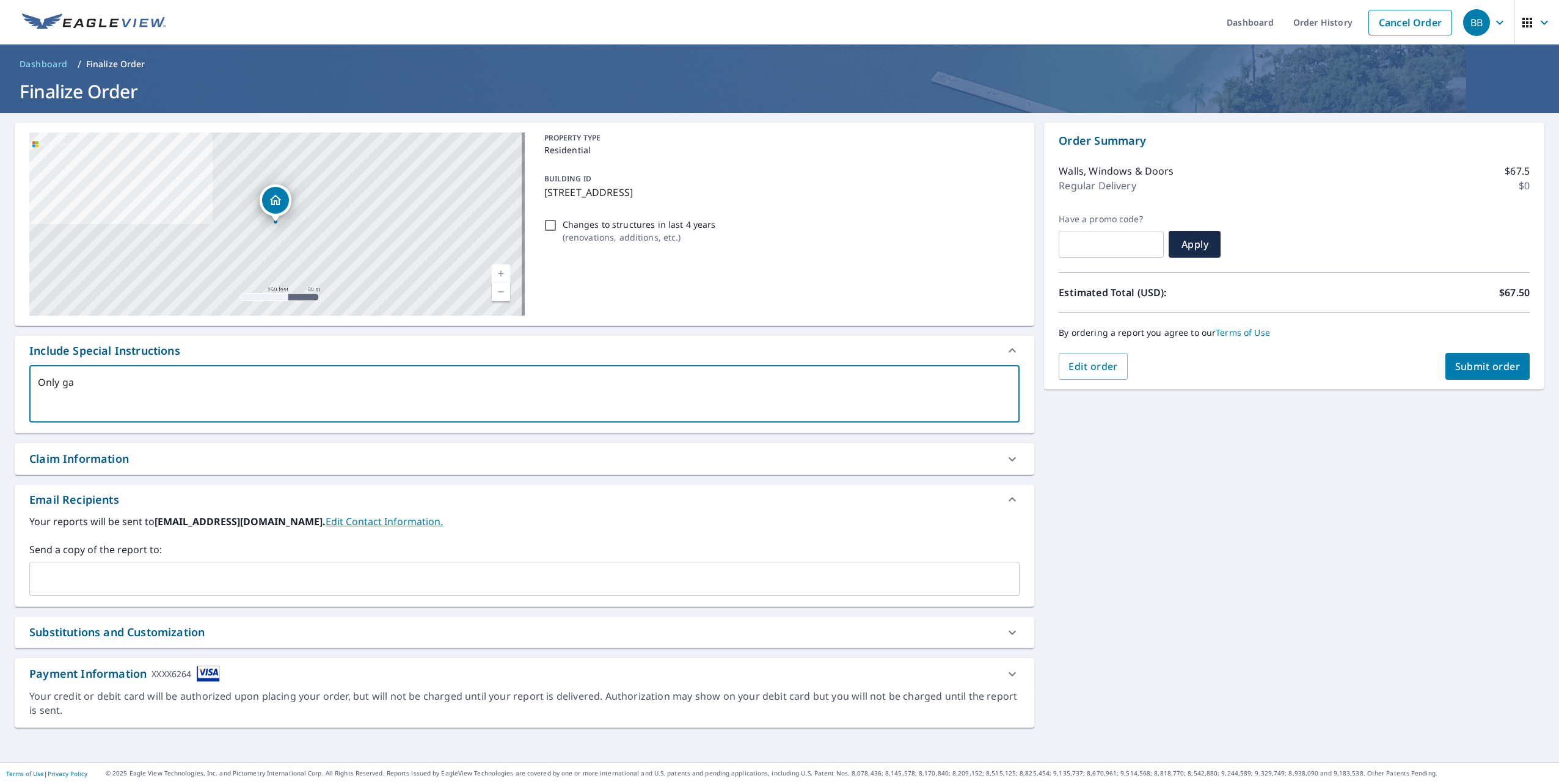
type textarea "x"
type textarea "Only gara"
type textarea "x"
type textarea "Only garag"
type textarea "x"
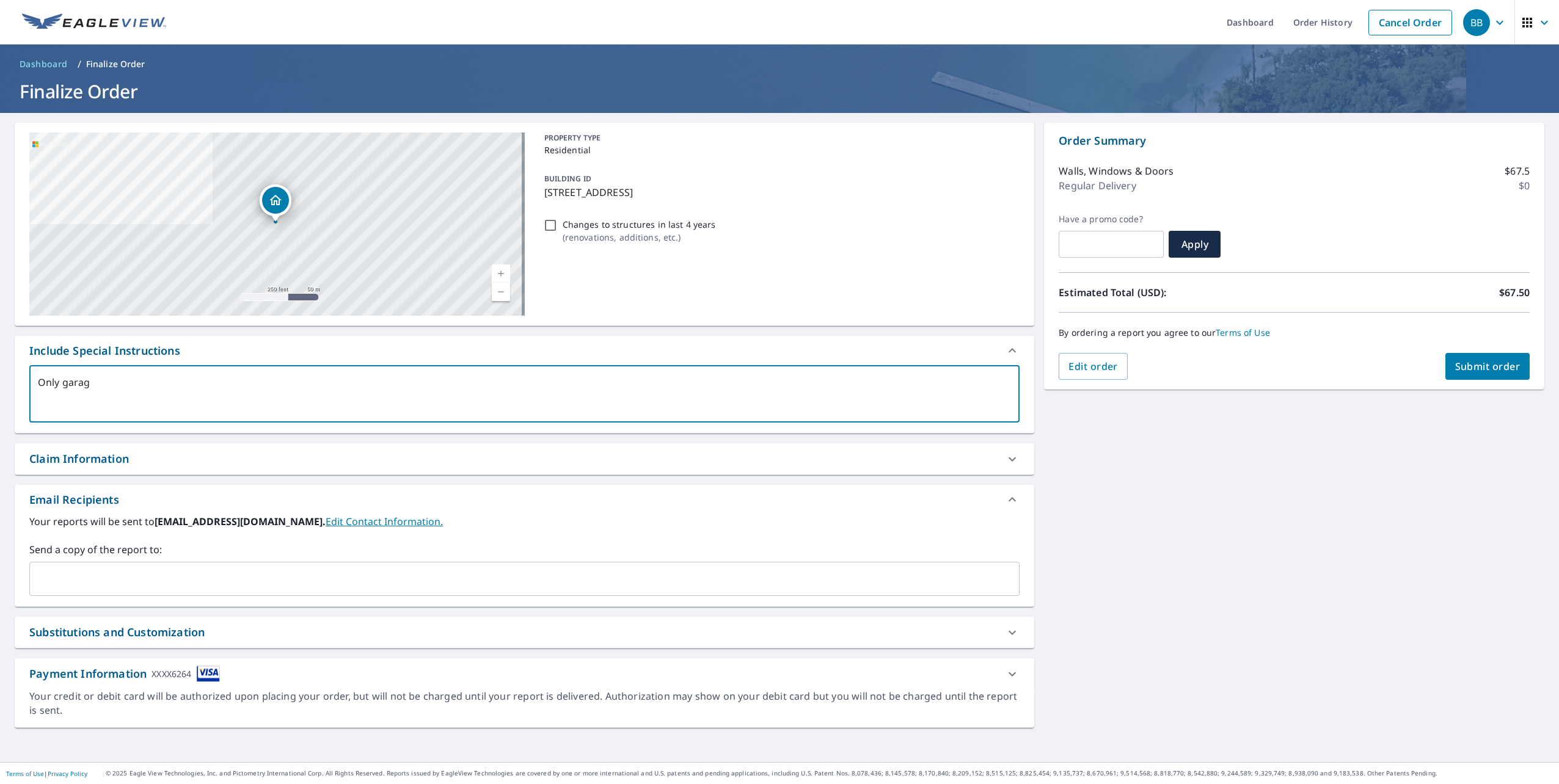
type textarea "Only garage"
type textarea "x"
type textarea "Only garage"
type textarea "x"
type textarea "Only garage"
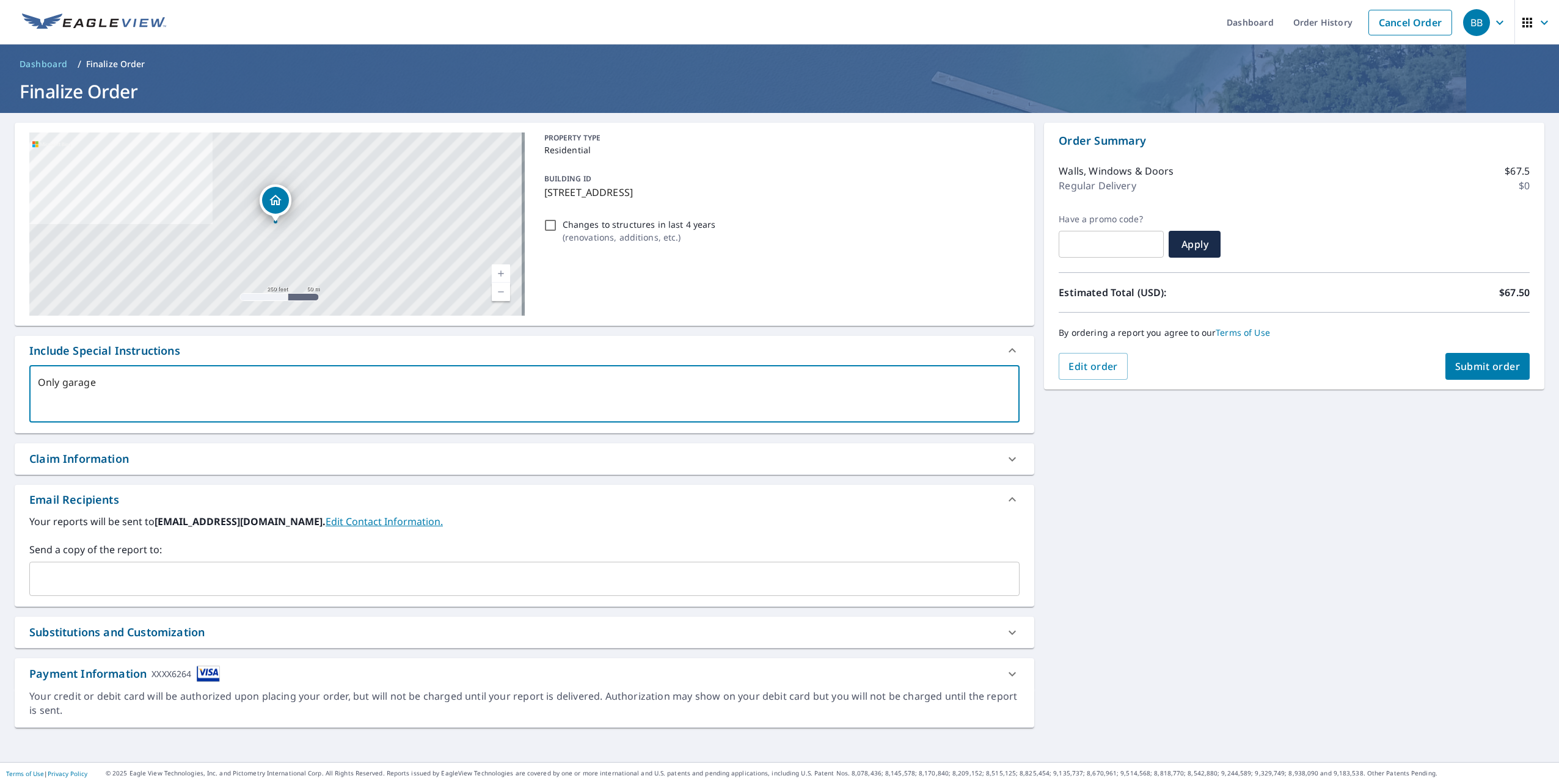
type textarea "x"
type textarea "Only garag"
type textarea "x"
type textarea "Only gara"
type textarea "x"
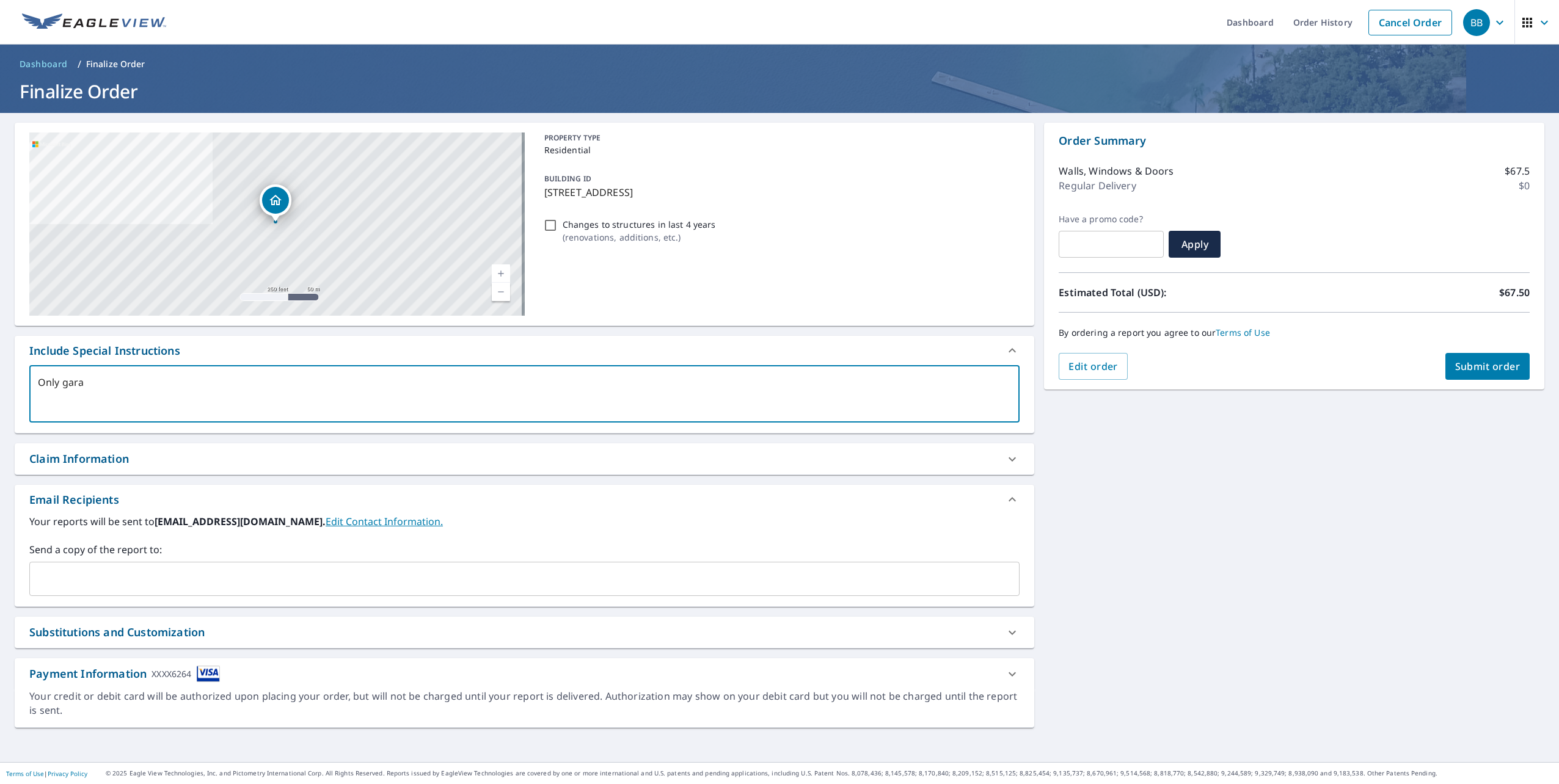
type textarea "Only gar"
type textarea "x"
type textarea "Only ga"
type textarea "x"
type textarea "Only g"
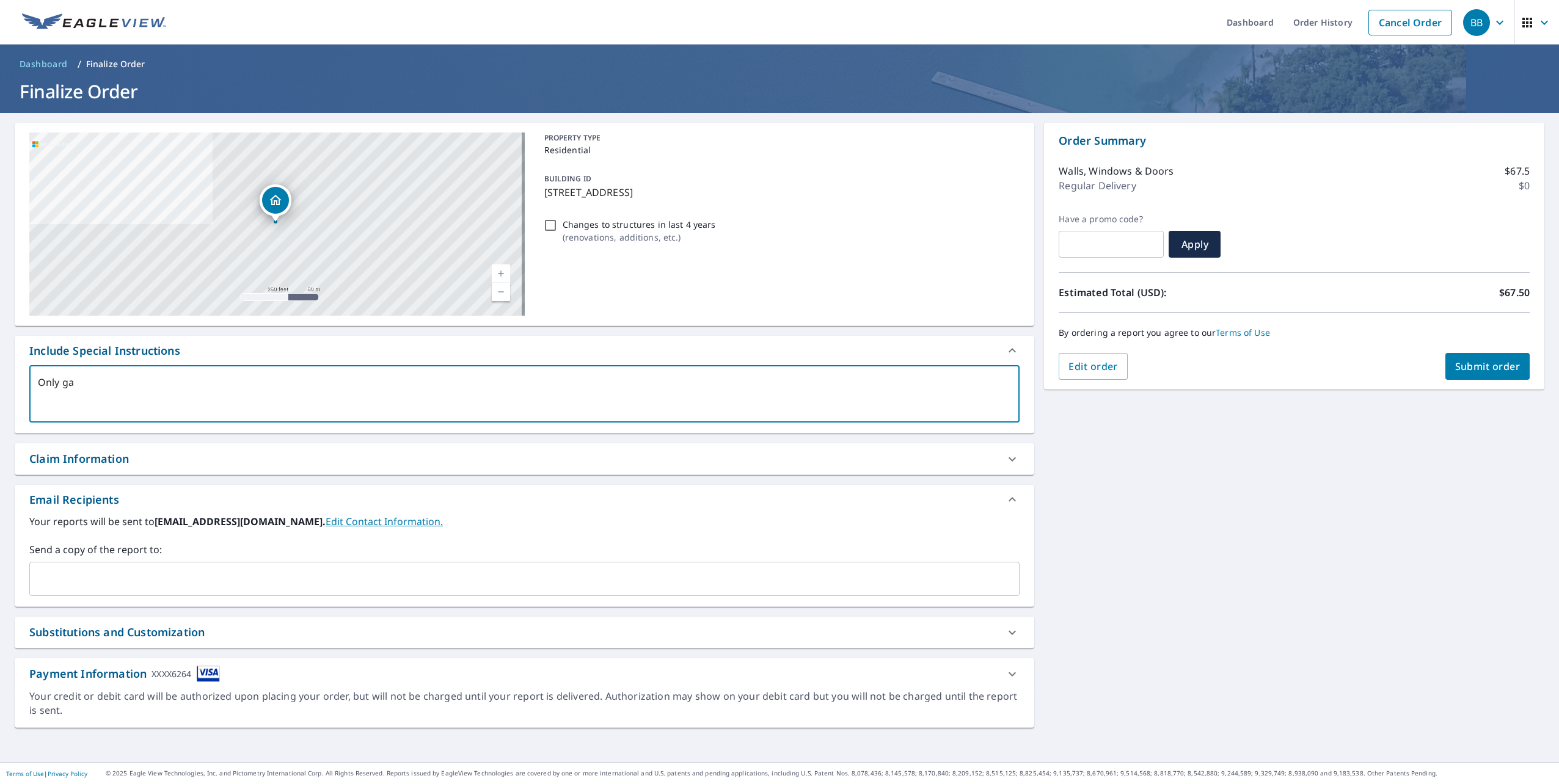
type textarea "x"
type textarea "Only"
type textarea "x"
type textarea "Only t"
type textarea "x"
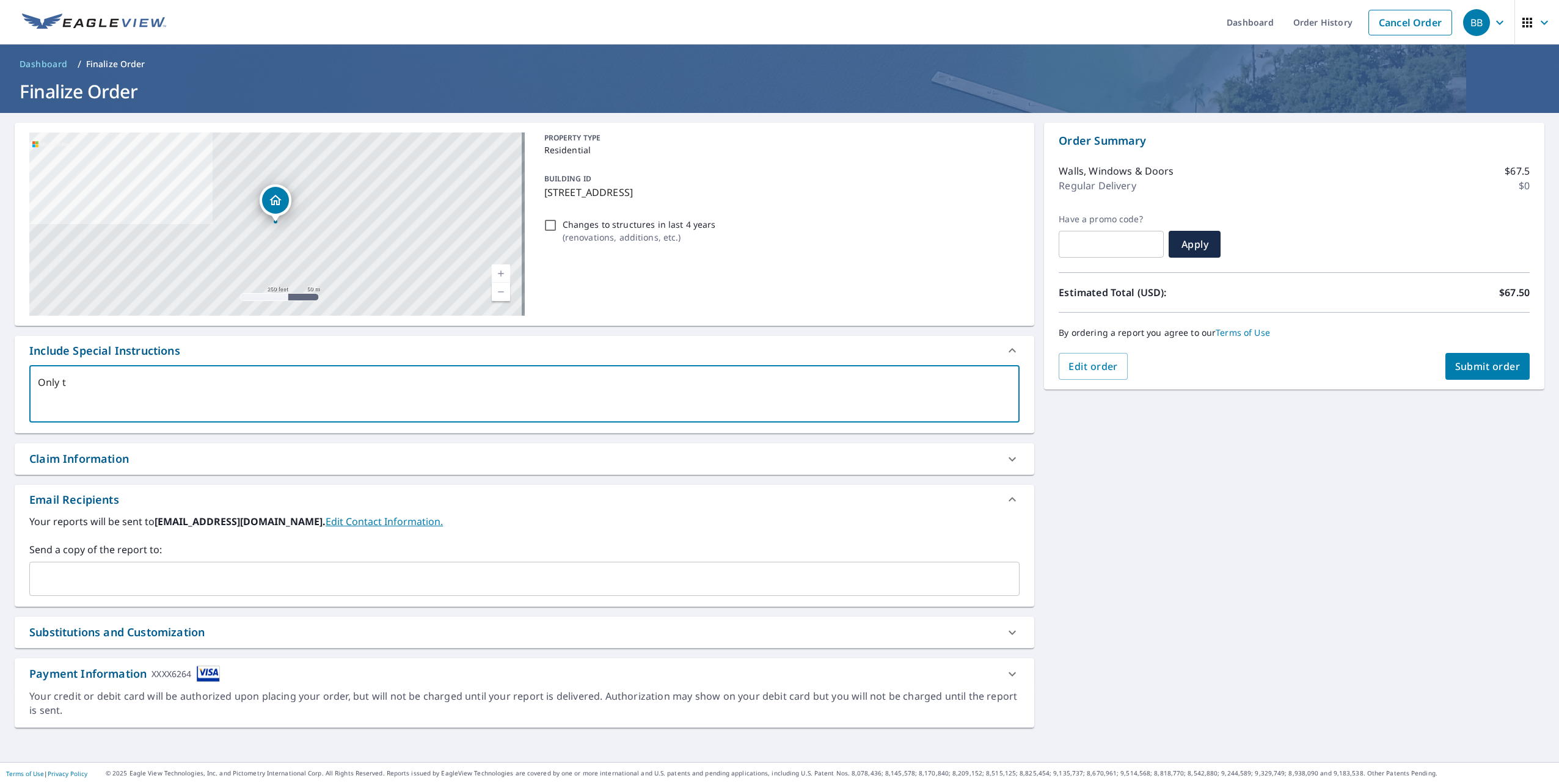
type textarea "Only th"
type textarea "x"
type textarea "Only the"
type textarea "x"
type textarea "Only the"
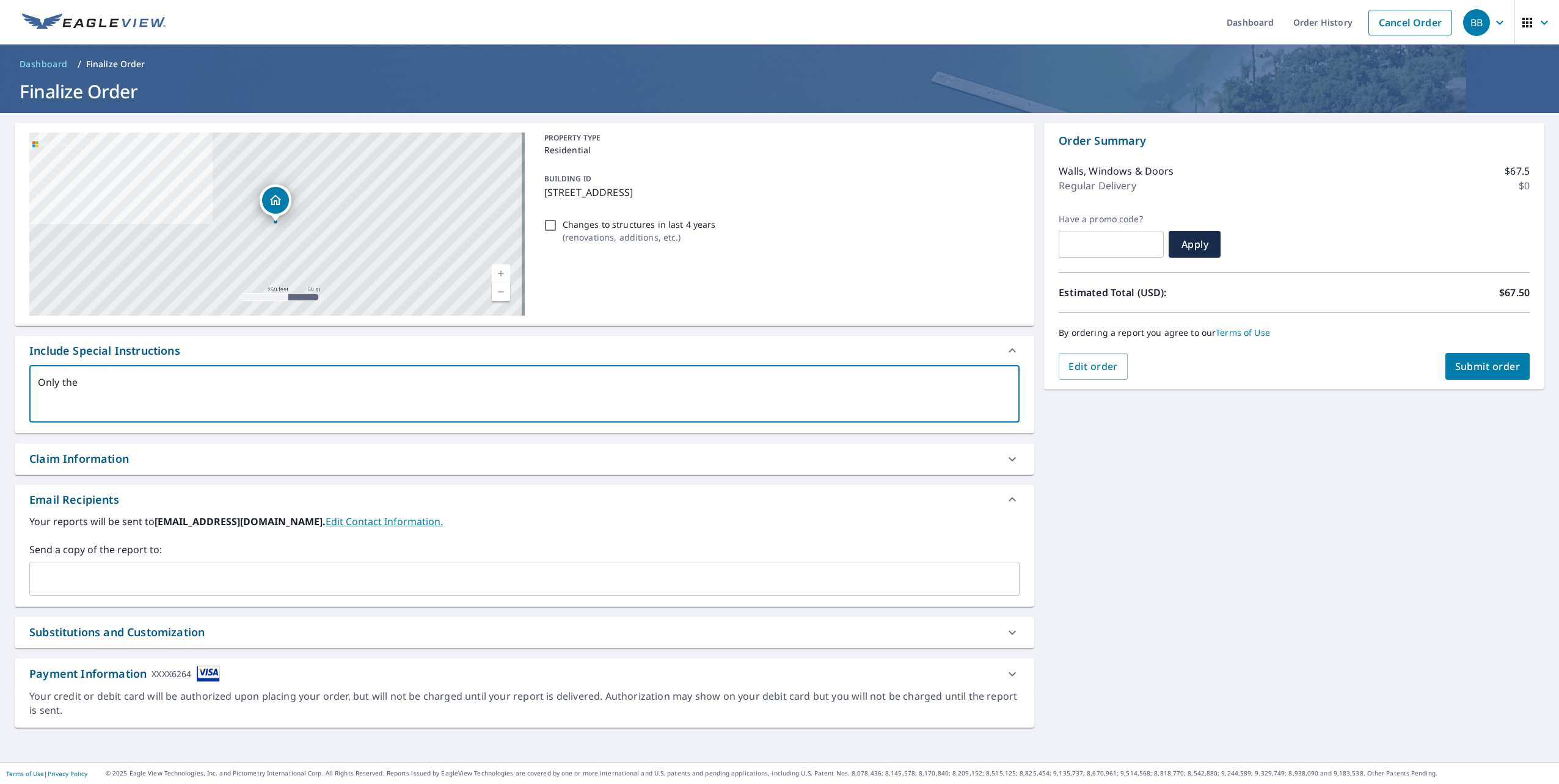
type textarea "x"
type textarea "Only the g"
type textarea "x"
type textarea "Only the ga"
type textarea "x"
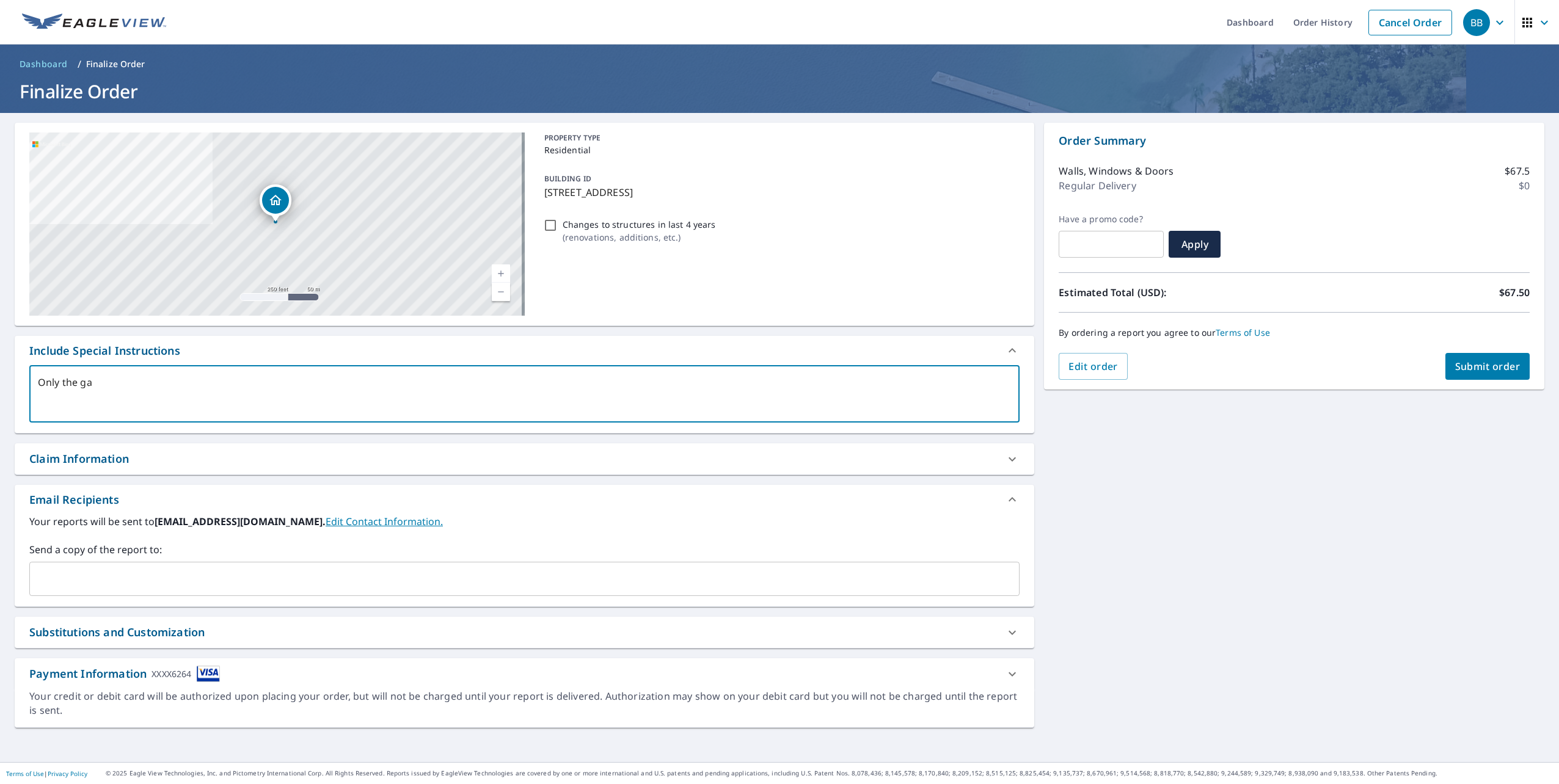
type textarea "Only the gar"
type textarea "x"
type textarea "Only the gara"
type textarea "x"
type textarea "Only the garag"
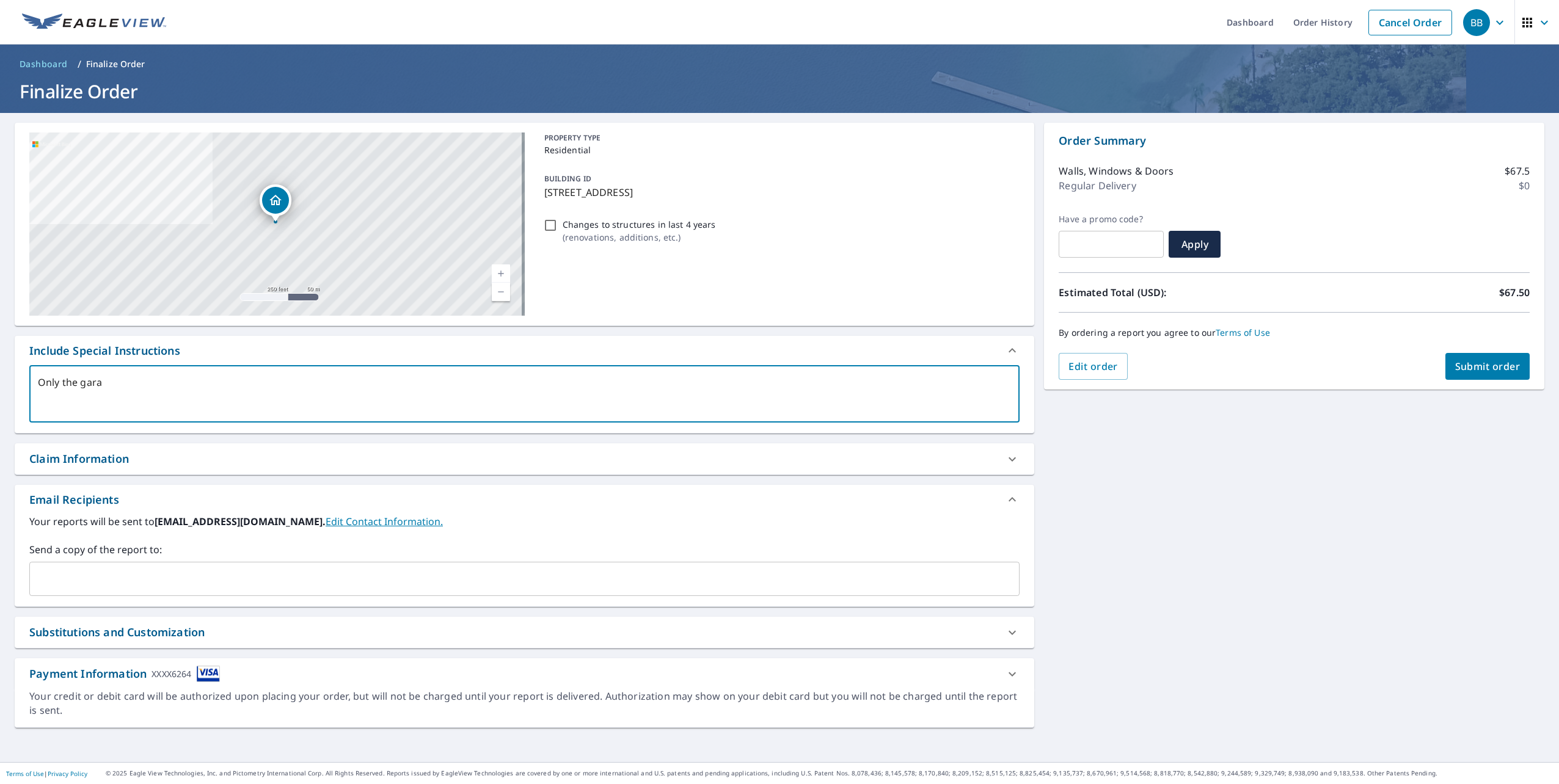
type textarea "x"
type textarea "Only the garage"
type textarea "x"
type textarea "Only the garage"
type textarea "x"
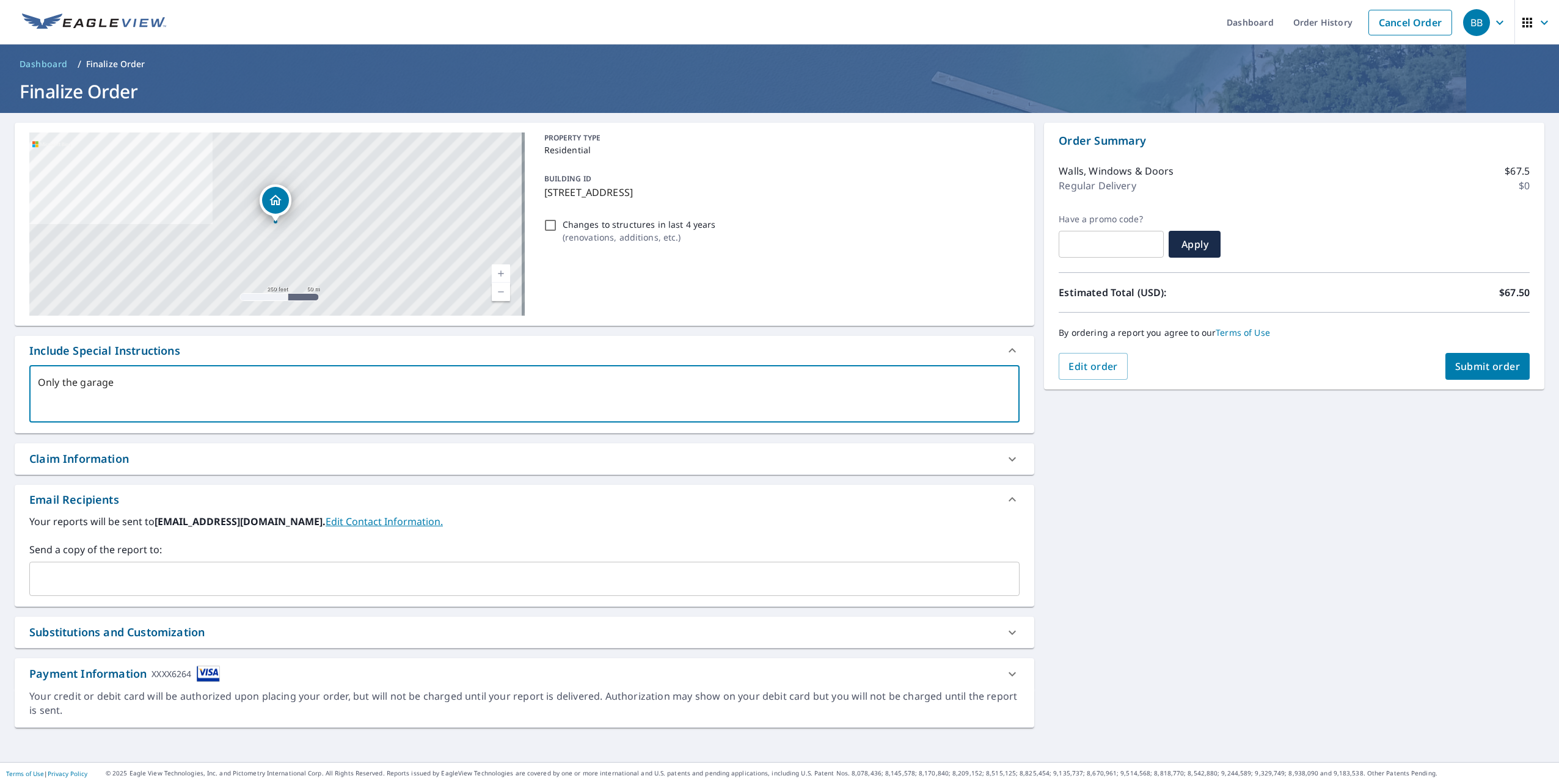
type textarea "Only the garage i"
type textarea "x"
type textarea "Only the garage in"
type textarea "x"
type textarea "Only the garage in"
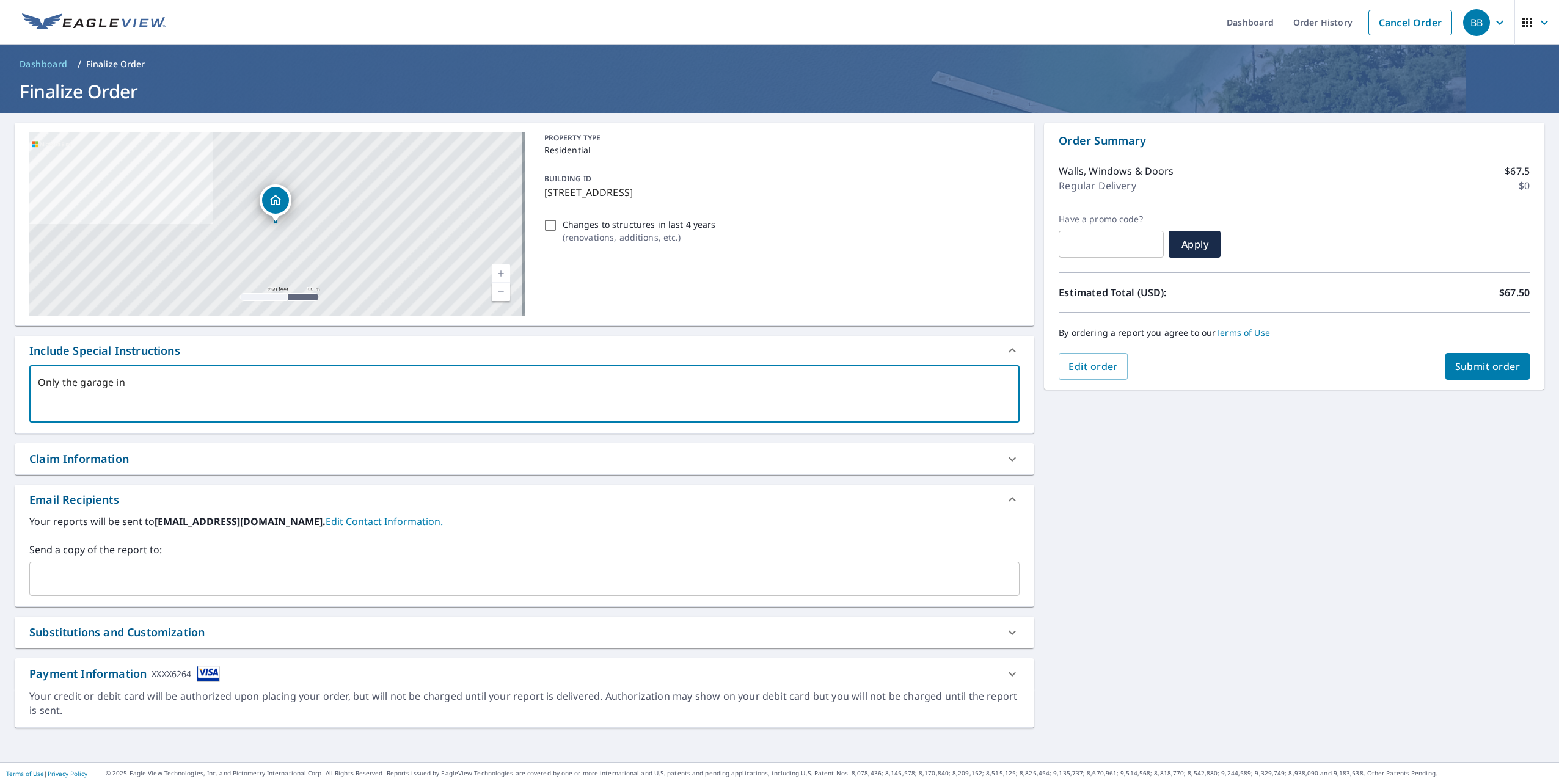
type textarea "x"
type textarea "Only the garage in t"
type textarea "x"
type textarea "Only the garage in th"
type textarea "x"
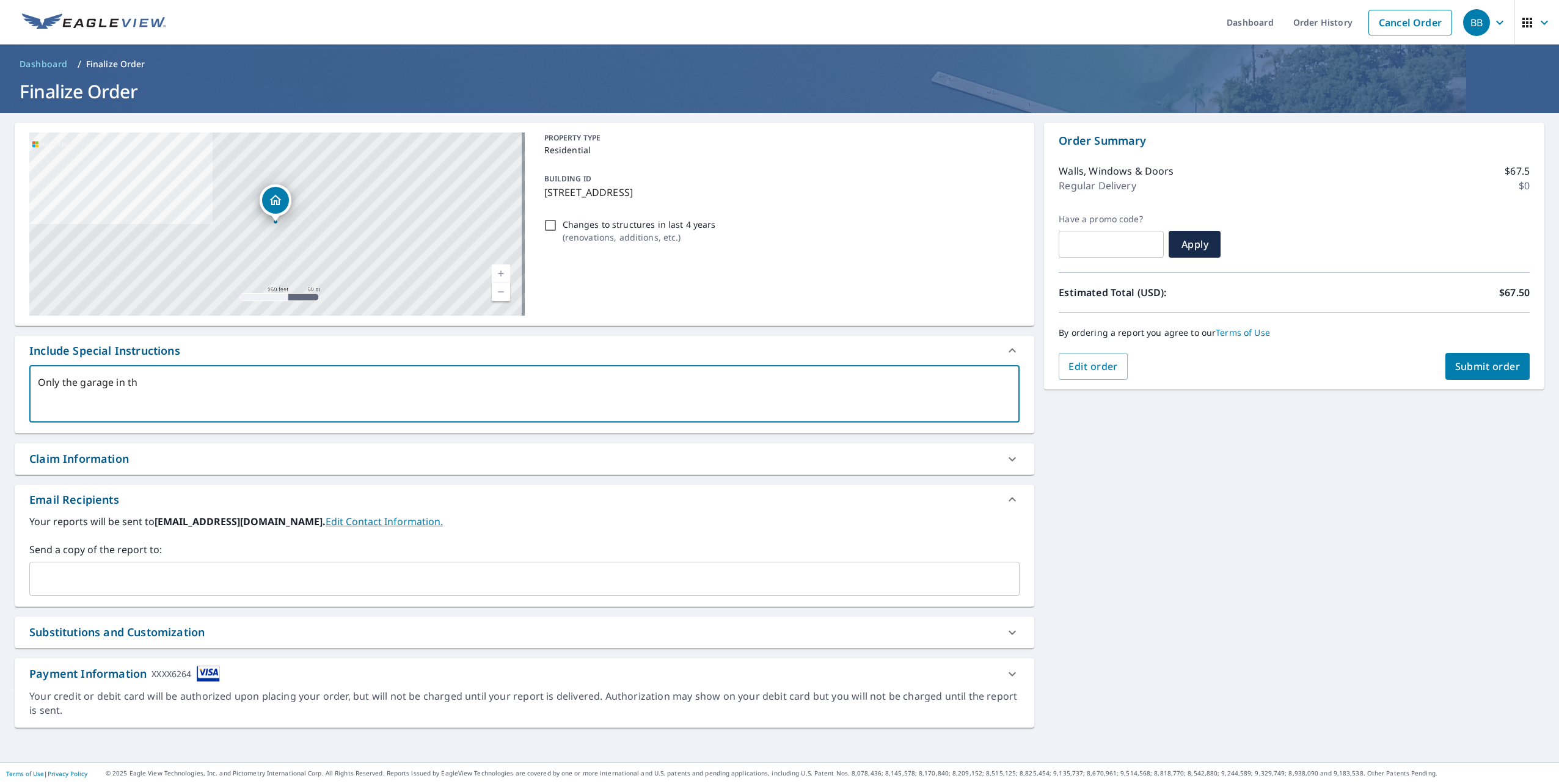
type textarea "Only the garage in the"
type textarea "x"
type textarea "Only the garage in the"
type textarea "x"
type textarea "Only the garage in the b"
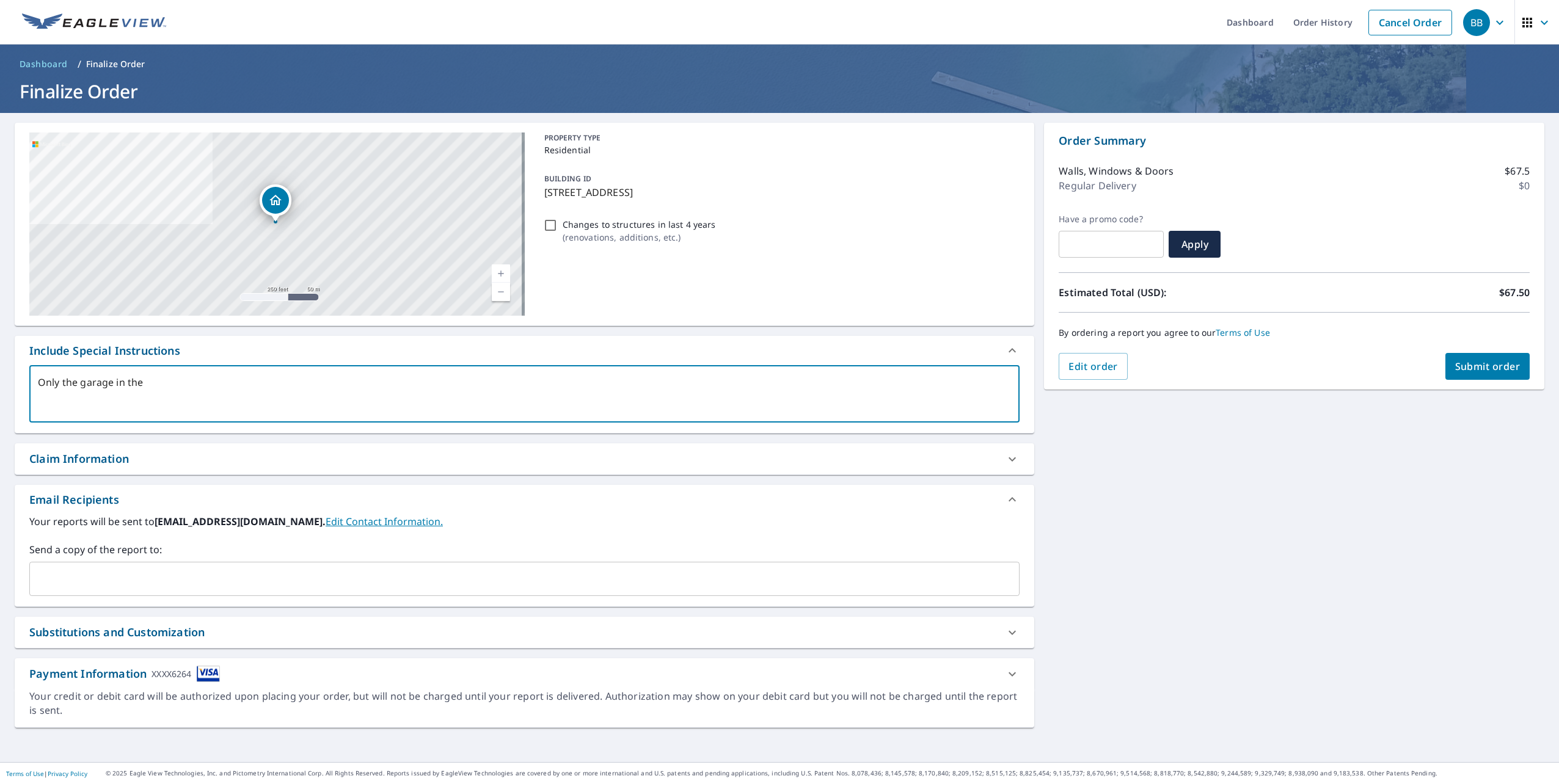
type textarea "x"
type textarea "Only the garage in the ba"
type textarea "x"
type textarea "Only the garage in the bac"
type textarea "x"
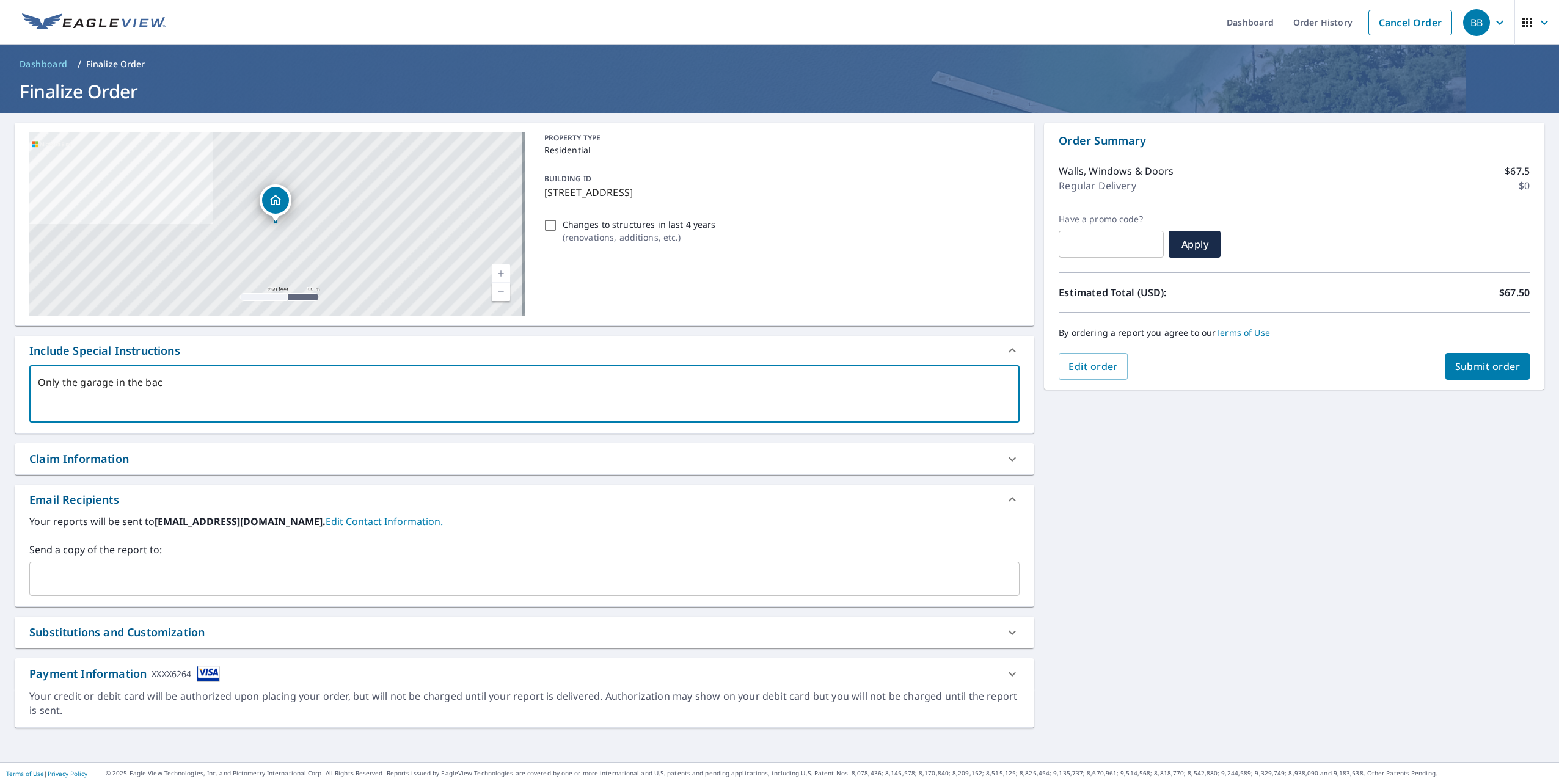
type textarea "Only the garage in the back"
type textarea "x"
type textarea "Only the garage in the back."
type textarea "x"
type textarea "Only the garage in the back."
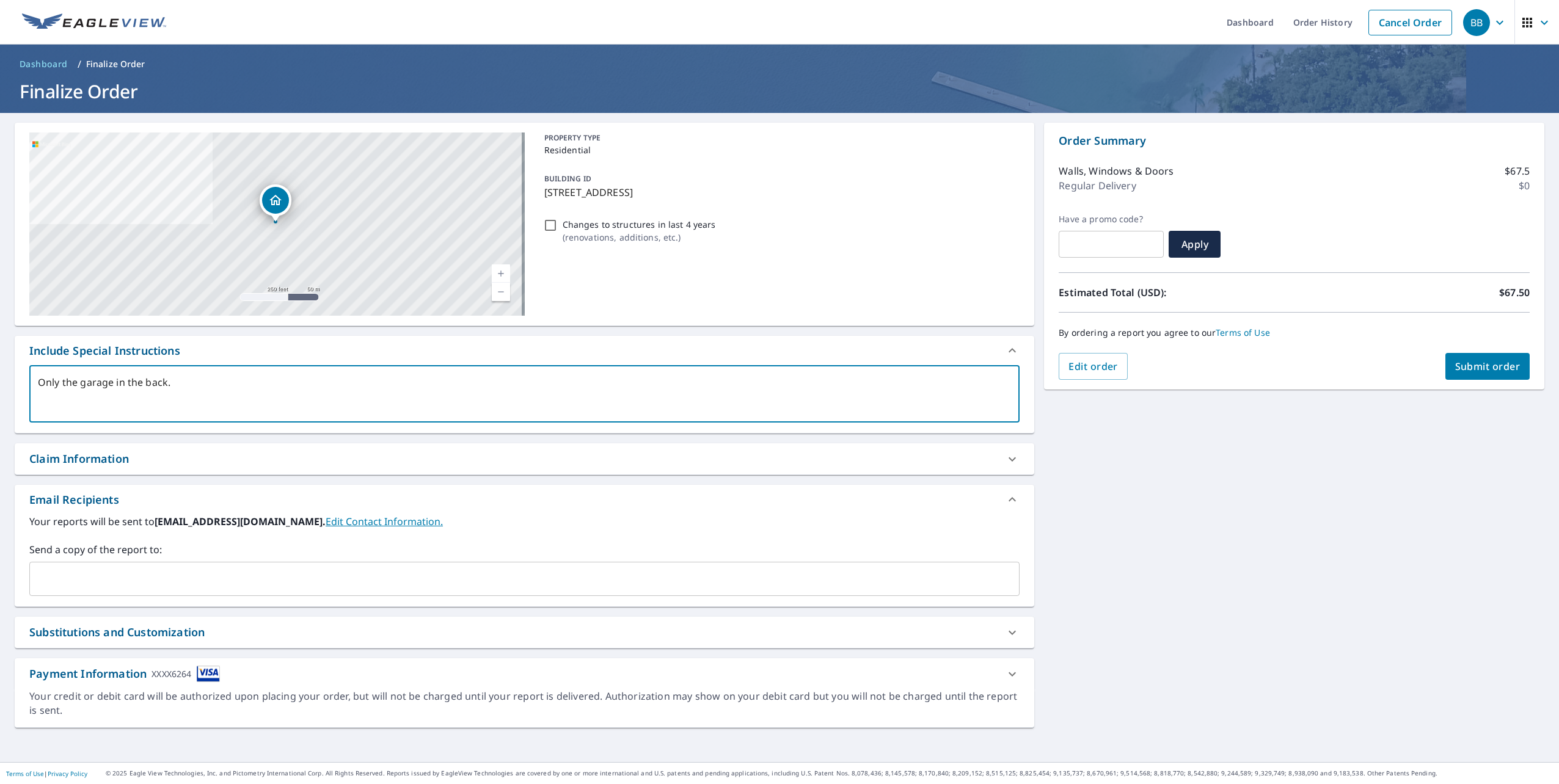
type textarea "x"
type textarea "Only the garage in the back. t"
type textarea "x"
type textarea "Only the garage in the back. th"
type textarea "x"
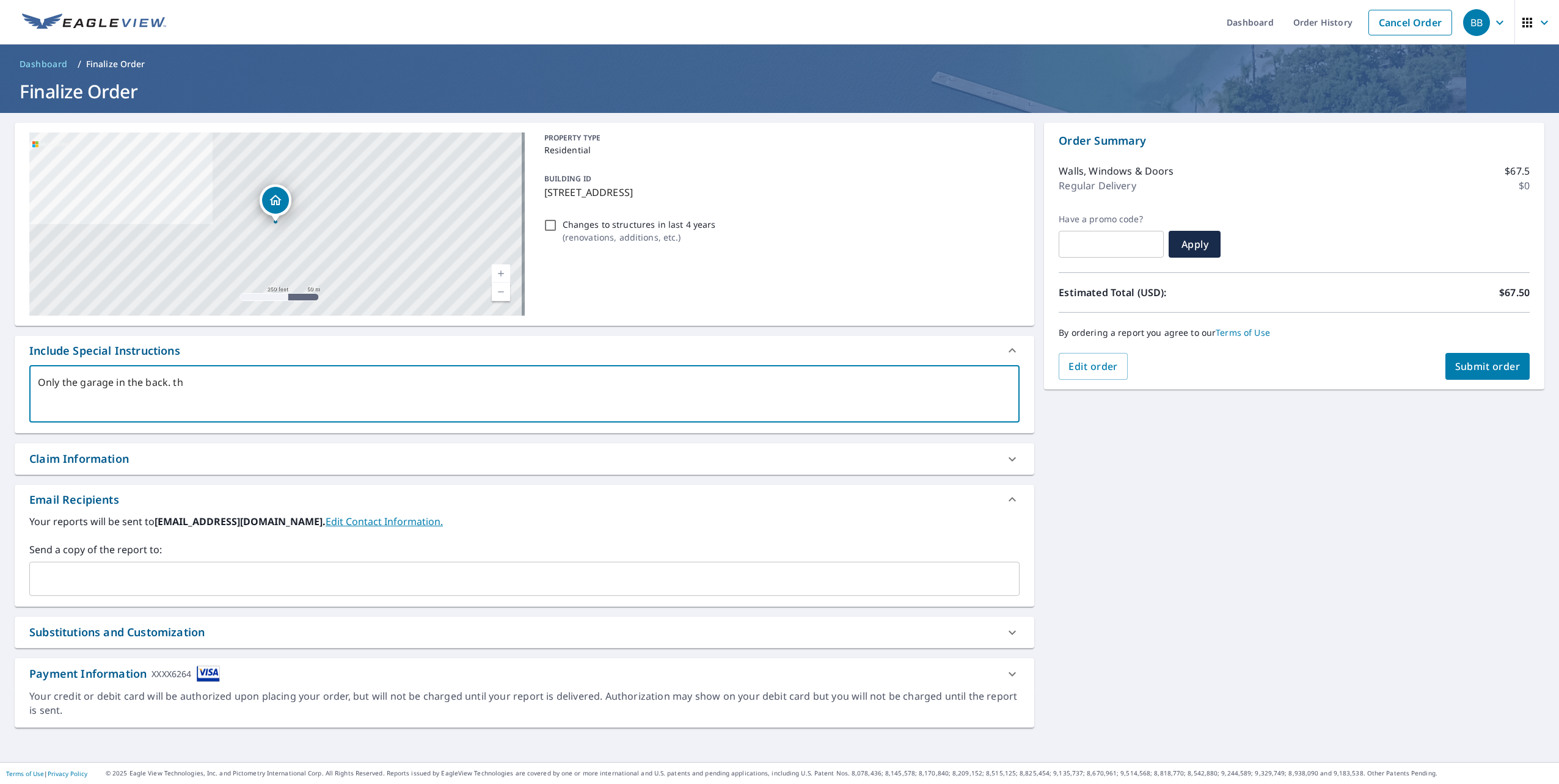
type textarea "Only the garage in the back. tha"
type textarea "x"
type textarea "Only the garage in the back. than"
type textarea "x"
type textarea "Only the garage in the back. thanl"
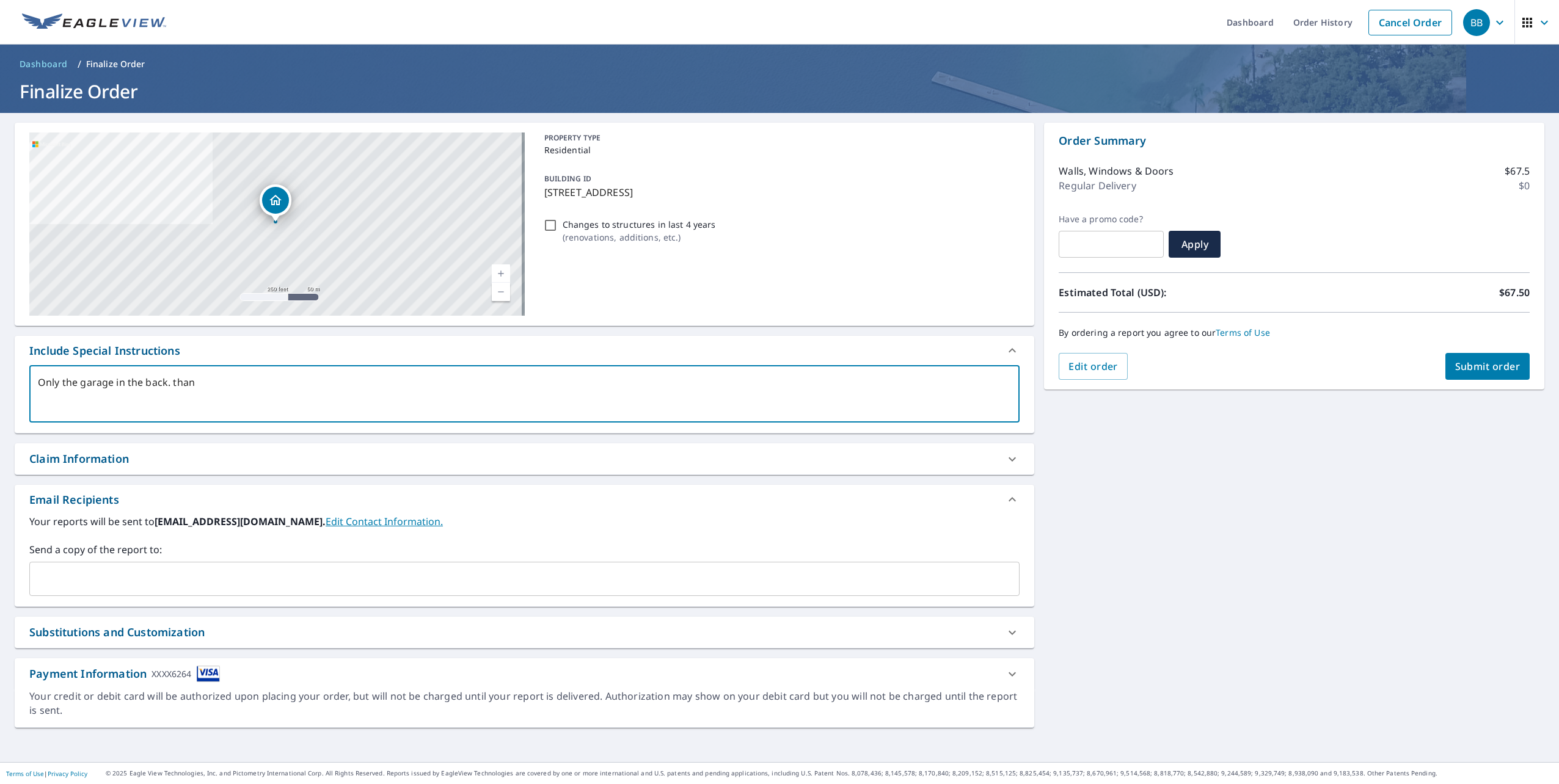
type textarea "x"
type textarea "Only the garage in the back. thanlk"
type textarea "x"
type textarea "Only the garage in the back. thanlk"
type textarea "x"
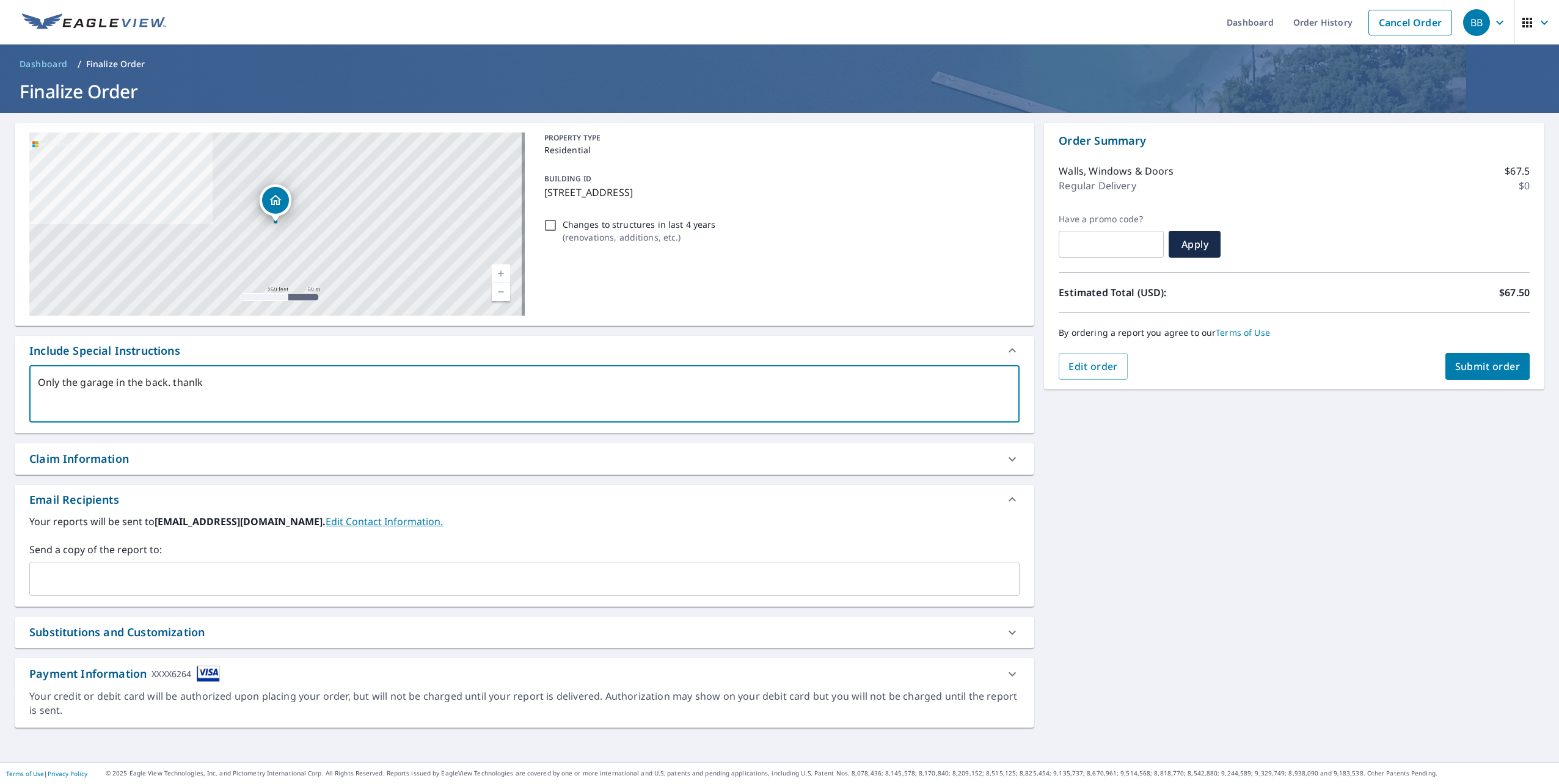
type textarea "Only the garage in the back. thanlk"
type textarea "x"
type textarea "Only the garage in the back. thanl"
type textarea "x"
type textarea "Only the garage in the back. than"
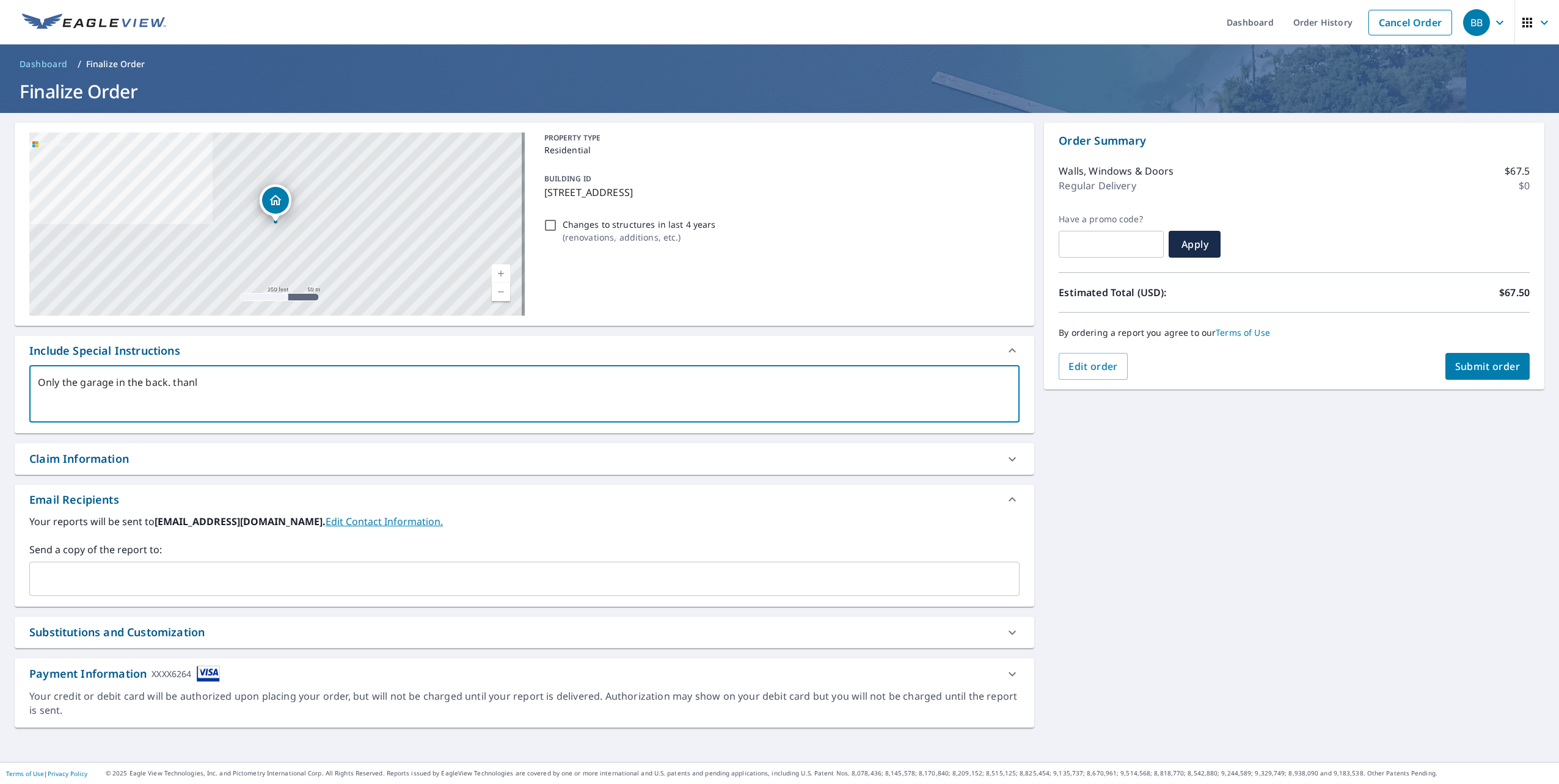
type textarea "x"
type textarea "Only the garage in the back. thank"
type textarea "x"
type textarea "Only the garage in the back. thank"
type textarea "x"
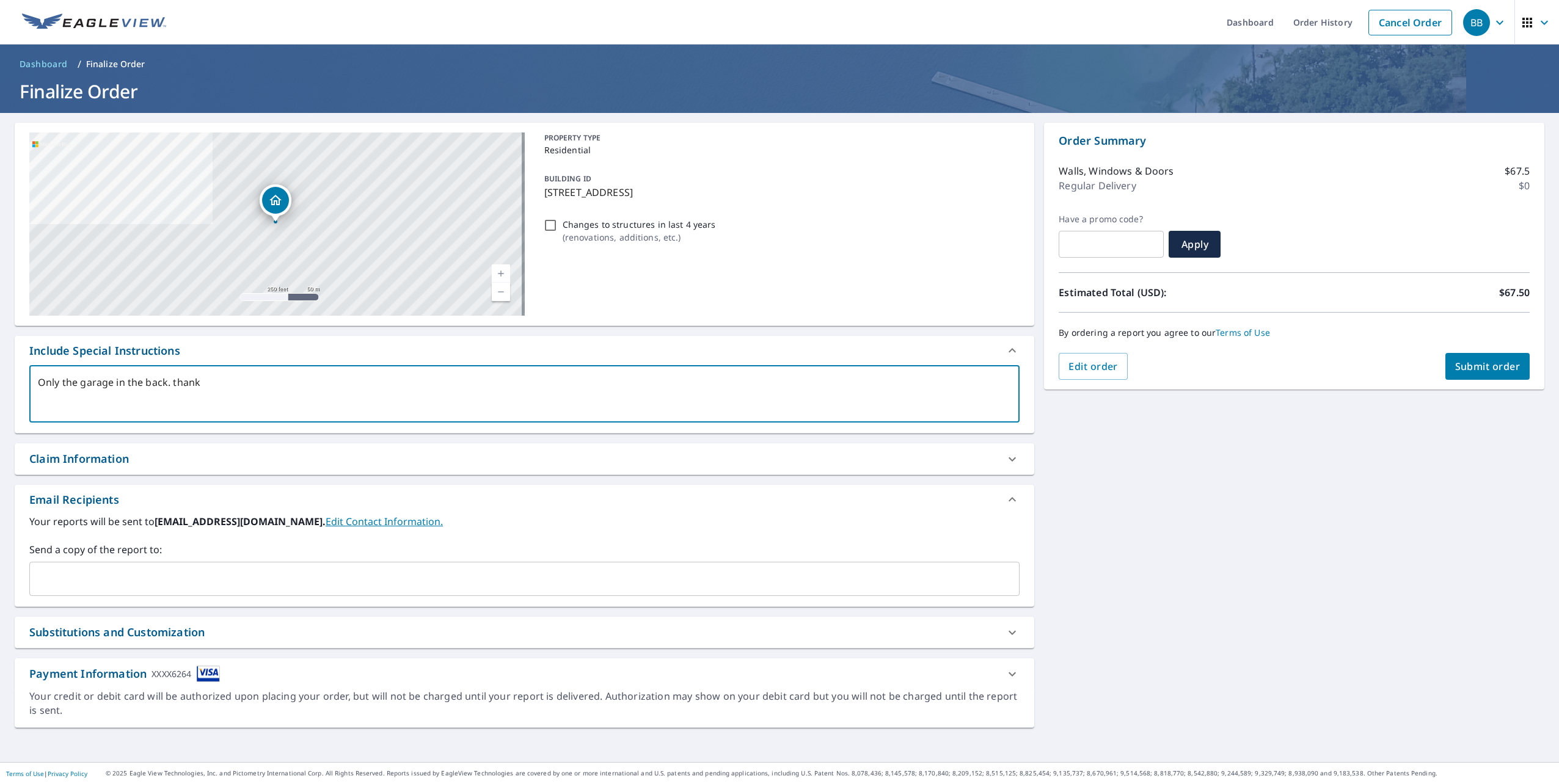
type textarea "Only the garage in the back. thank y"
type textarea "x"
type textarea "Only the garage in the back. thank yo"
type textarea "x"
type textarea "Only the garage in the back. thank you"
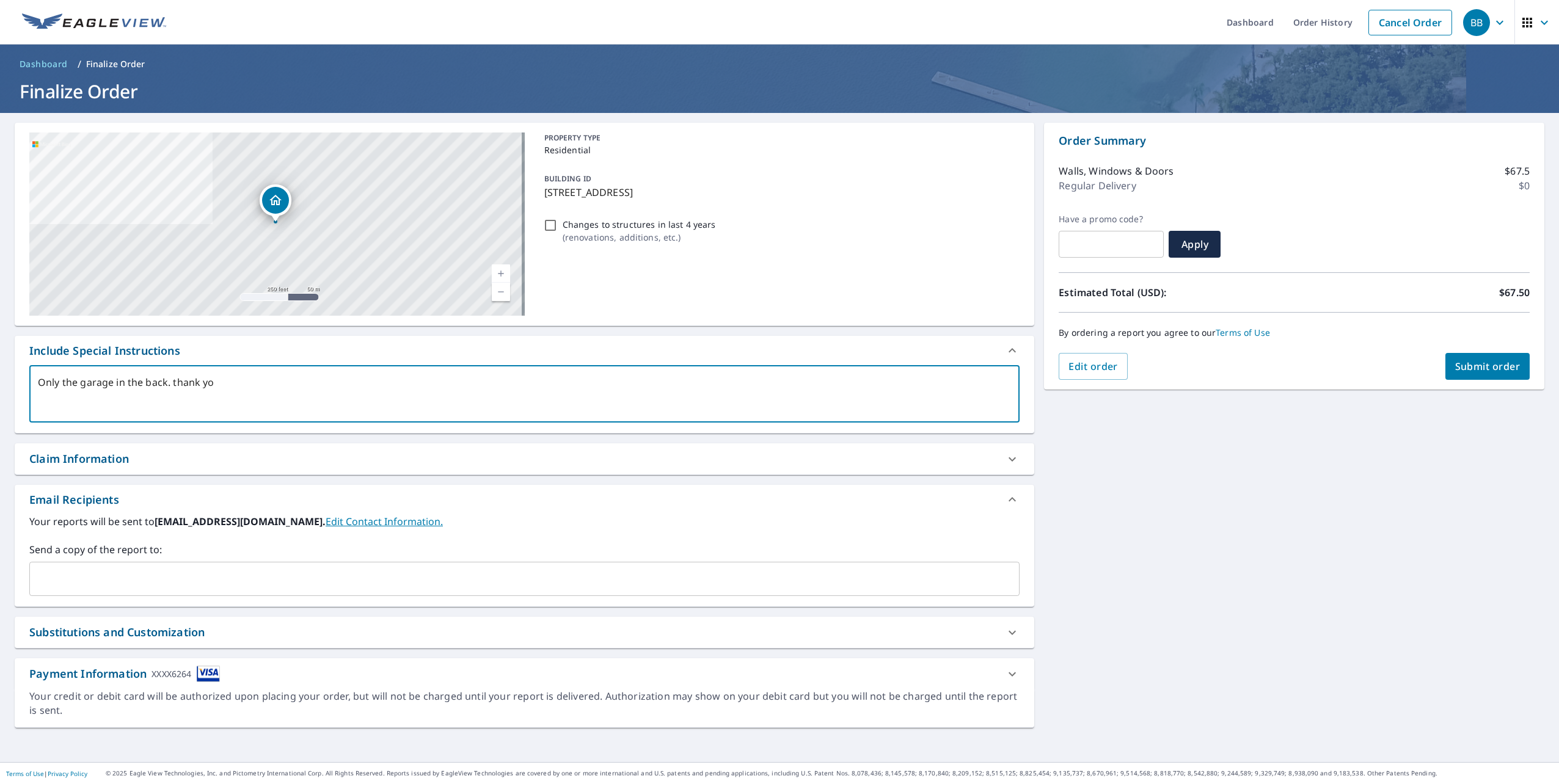
type textarea "x"
type textarea "Only the garage in the back. thank you"
type textarea "x"
click at [157, 584] on input "text" at bounding box center [516, 578] width 961 height 23
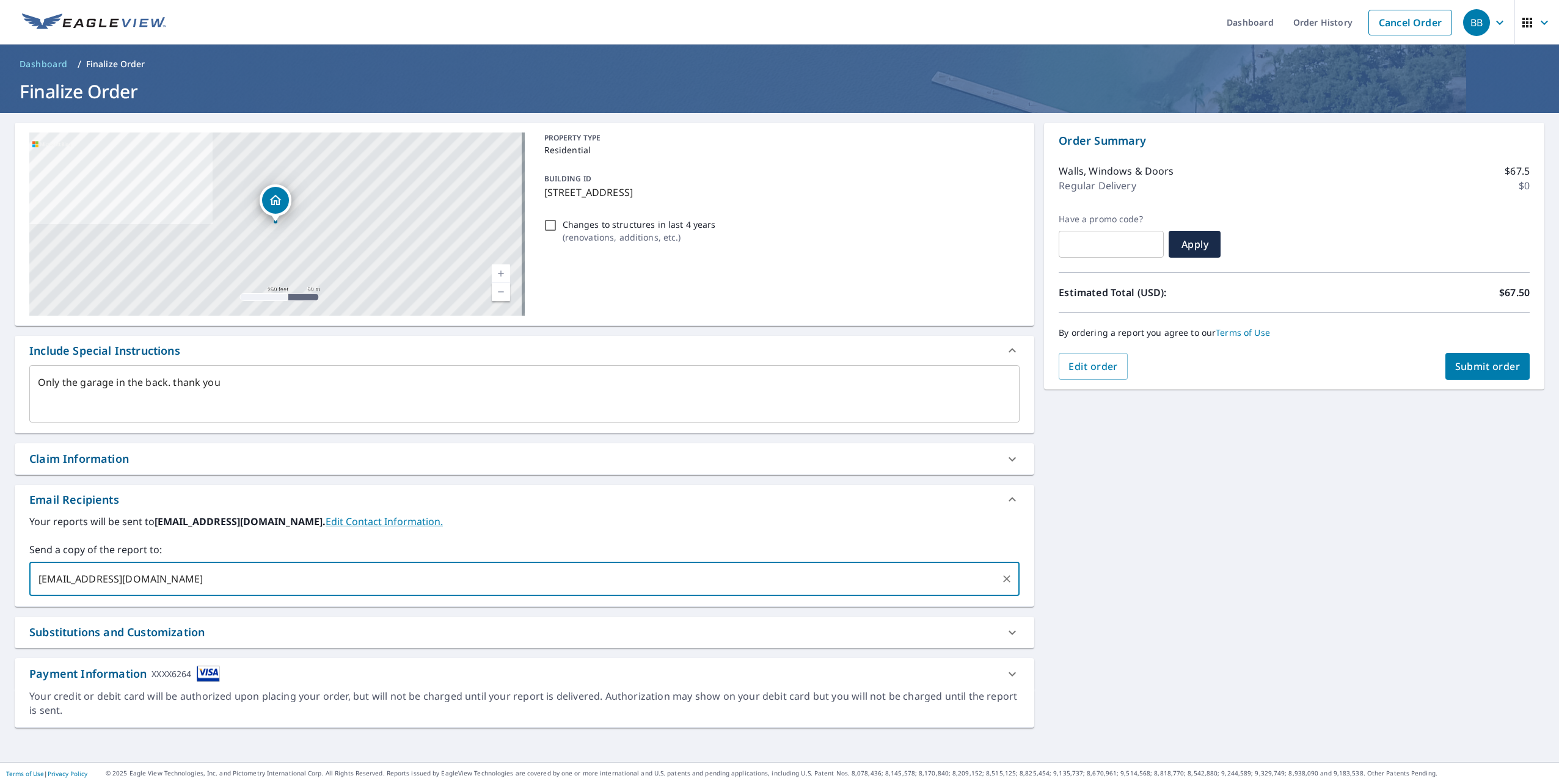
type input "[EMAIL_ADDRESS][DOMAIN_NAME]"
type textarea "x"
click at [1497, 360] on span "Submit order" at bounding box center [1487, 366] width 65 height 13
type textarea "x"
